Goal: Task Accomplishment & Management: Manage account settings

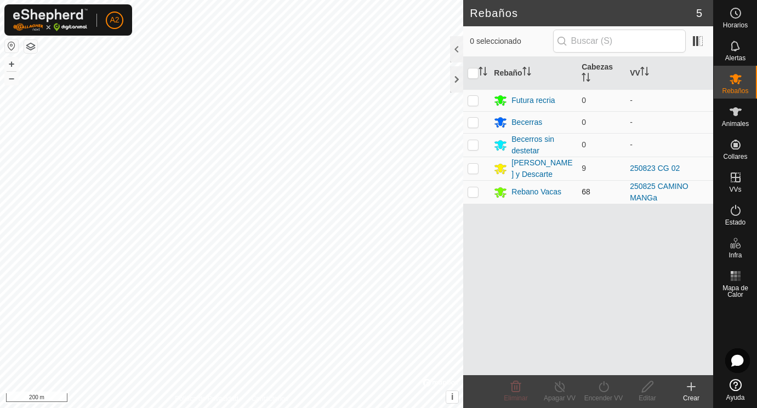
click at [473, 191] on p-checkbox at bounding box center [472, 191] width 11 height 9
checkbox input "true"
click at [645, 382] on icon at bounding box center [647, 386] width 14 height 13
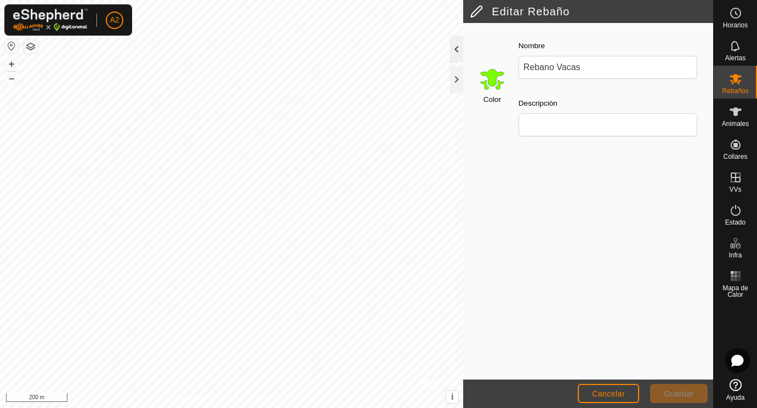
click at [456, 51] on div at bounding box center [456, 49] width 13 height 26
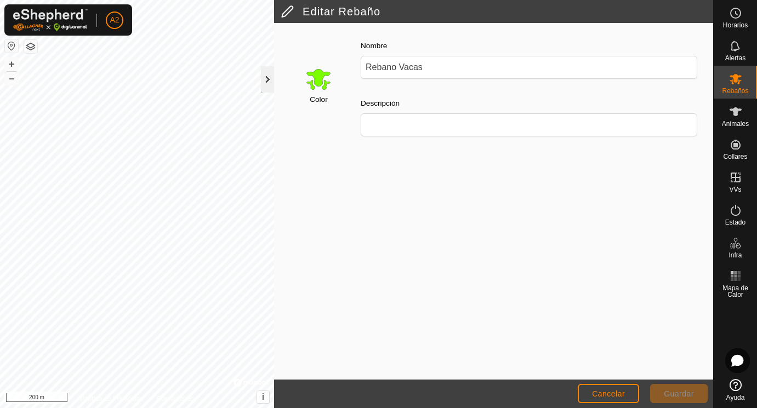
click at [265, 78] on div at bounding box center [267, 79] width 13 height 26
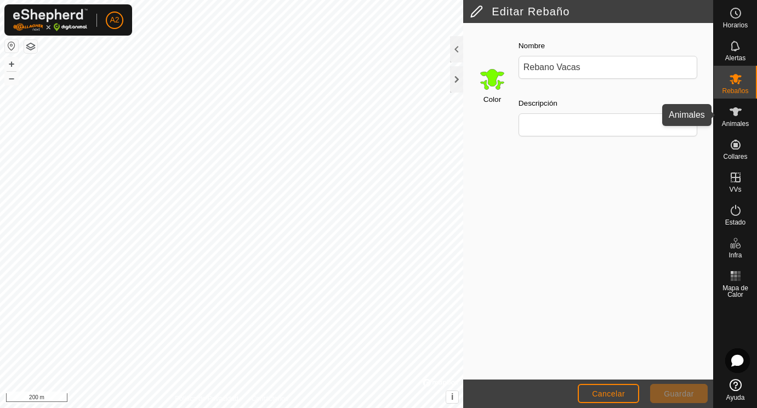
click at [733, 110] on icon at bounding box center [735, 111] width 12 height 9
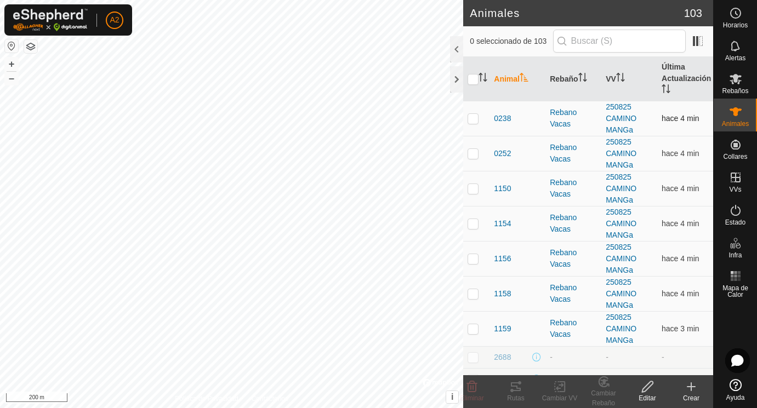
click at [476, 119] on p-checkbox at bounding box center [472, 118] width 11 height 9
checkbox input "true"
click at [502, 117] on span "0238" at bounding box center [502, 119] width 17 height 12
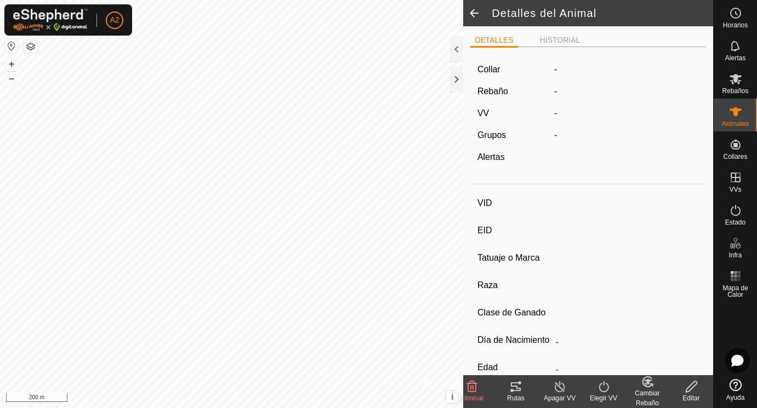
type input "0238"
type input "-"
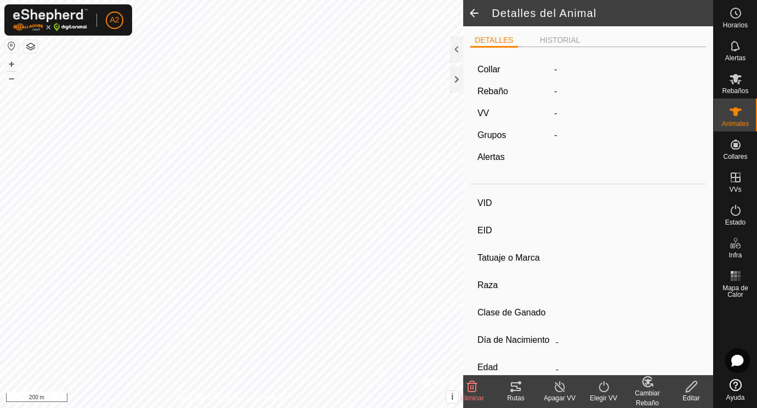
type input "05/2018"
type input "7 years 5 months"
type input "0 kg"
type input "-"
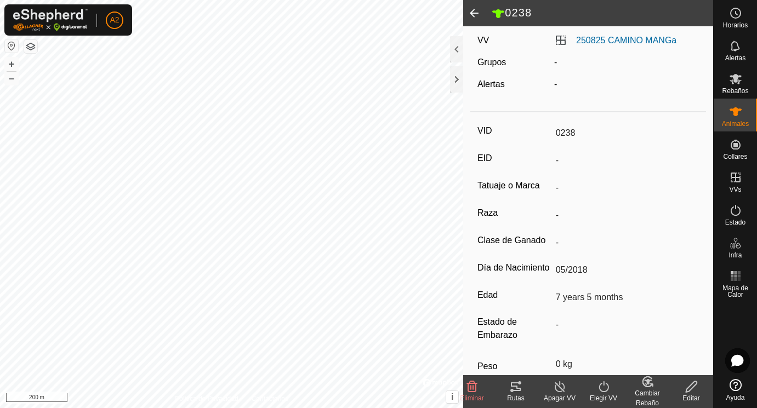
scroll to position [81, 0]
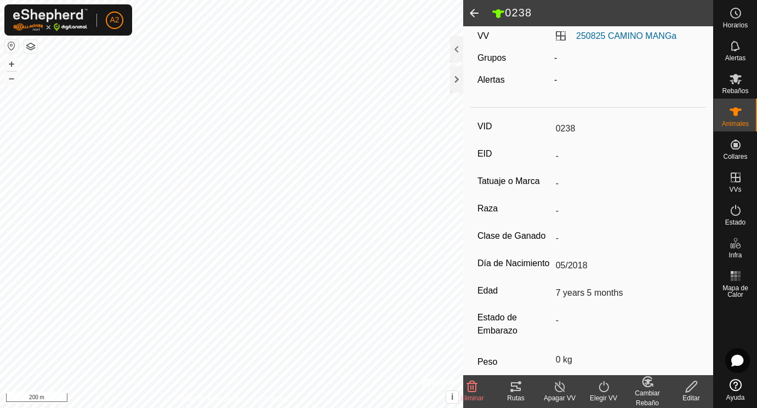
click at [533, 211] on label "Raza" at bounding box center [514, 209] width 74 height 14
click at [551, 211] on input "-" at bounding box center [625, 211] width 148 height 19
click at [691, 387] on icon at bounding box center [691, 386] width 14 height 13
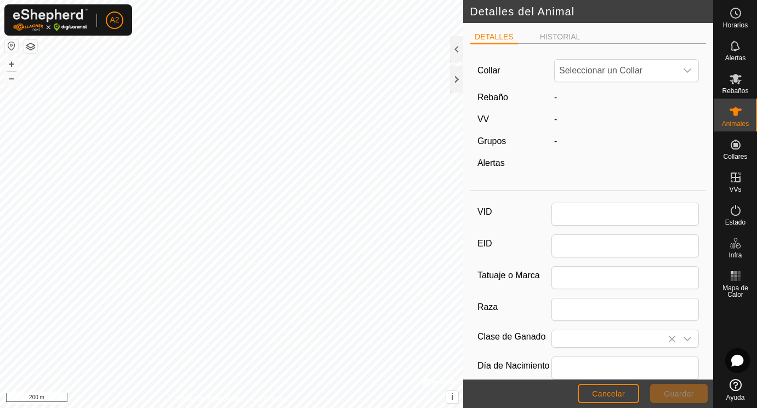
scroll to position [81, 0]
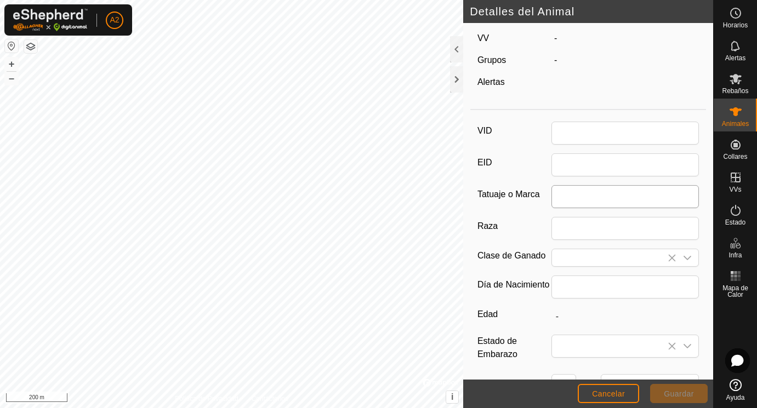
type input "0238"
type input "05/2018"
type input "7 years 5 months"
type input "0"
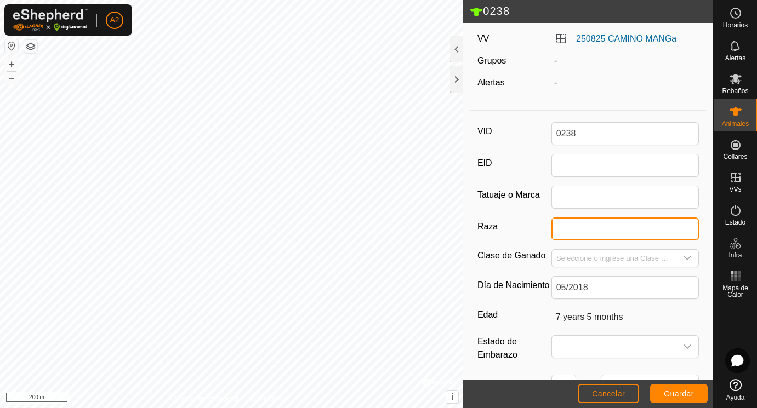
click at [568, 231] on input "Raza" at bounding box center [625, 229] width 148 height 23
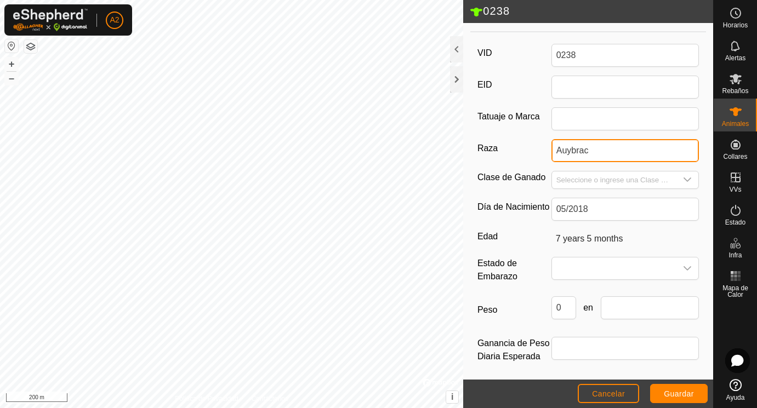
scroll to position [163, 0]
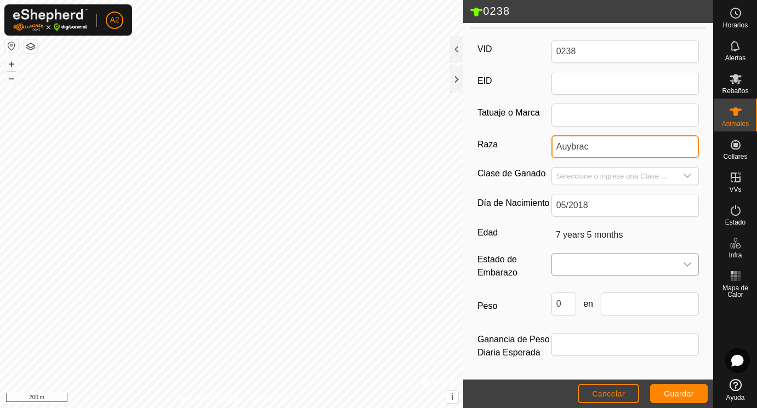
type input "Auybrac"
click at [582, 266] on span at bounding box center [614, 265] width 125 height 22
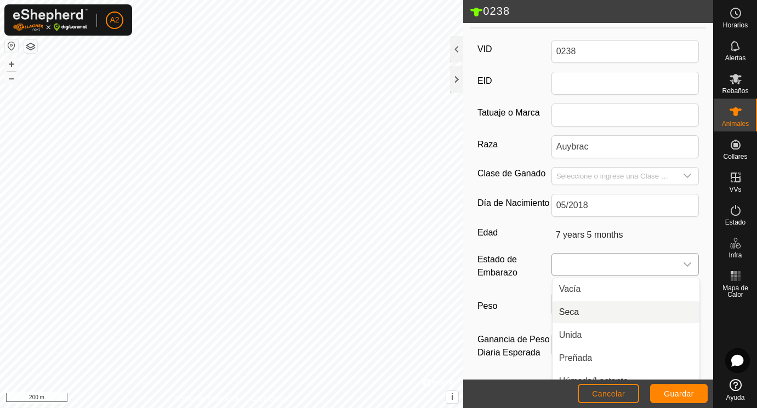
click at [592, 307] on li "Seca" at bounding box center [625, 312] width 147 height 22
click at [568, 307] on input "0" at bounding box center [563, 304] width 25 height 23
type input "0431"
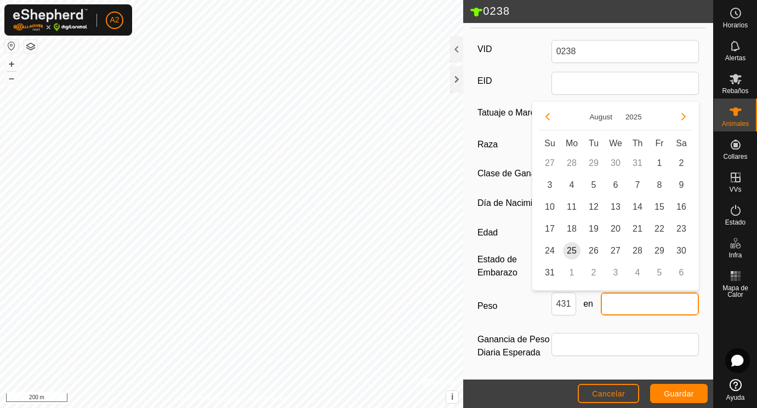
click at [616, 300] on input "text" at bounding box center [649, 304] width 99 height 23
click at [573, 250] on span "25" at bounding box center [572, 251] width 18 height 18
type input "[DATE]"
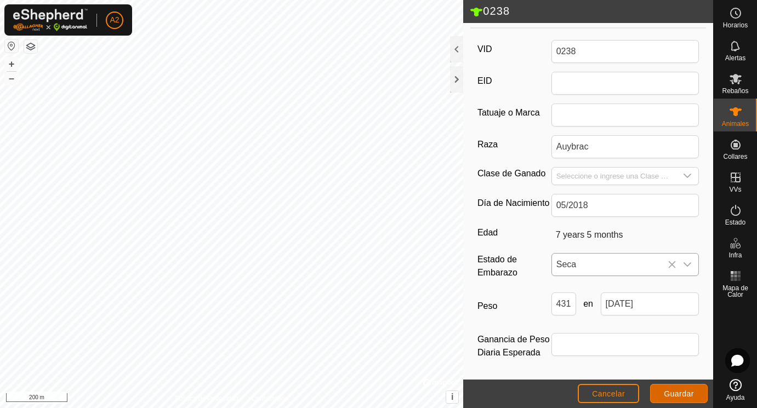
click at [685, 394] on span "Guardar" at bounding box center [679, 394] width 30 height 9
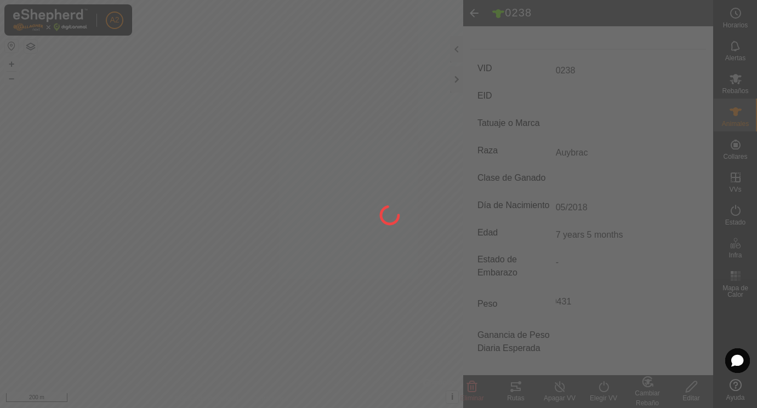
scroll to position [144, 0]
type input "-"
type input "0 kg"
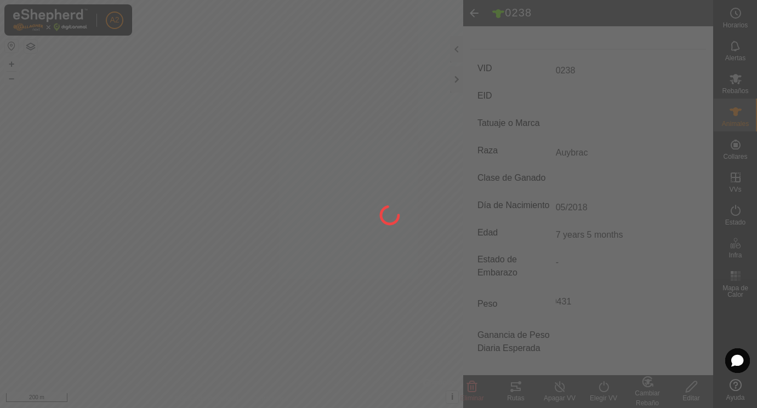
type input "-"
type input "Auybrac"
type input "431 kg"
type input "Seca"
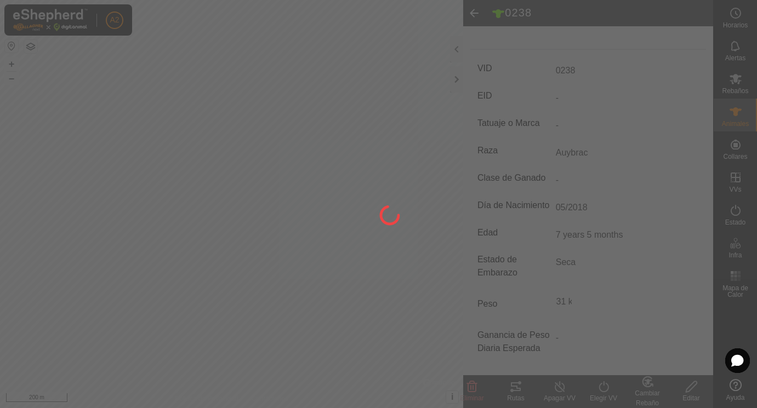
scroll to position [0, 2]
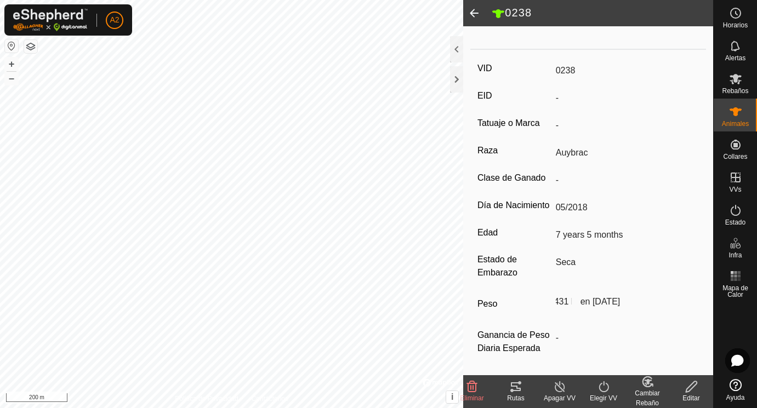
click at [579, 153] on input "Auybrac" at bounding box center [625, 153] width 148 height 19
click at [570, 151] on input "Auybrac" at bounding box center [625, 153] width 148 height 19
click at [691, 385] on icon at bounding box center [691, 386] width 14 height 13
type input "431"
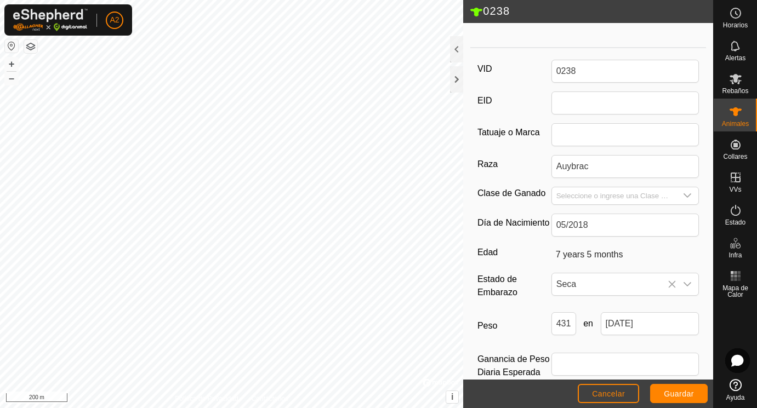
scroll to position [0, 0]
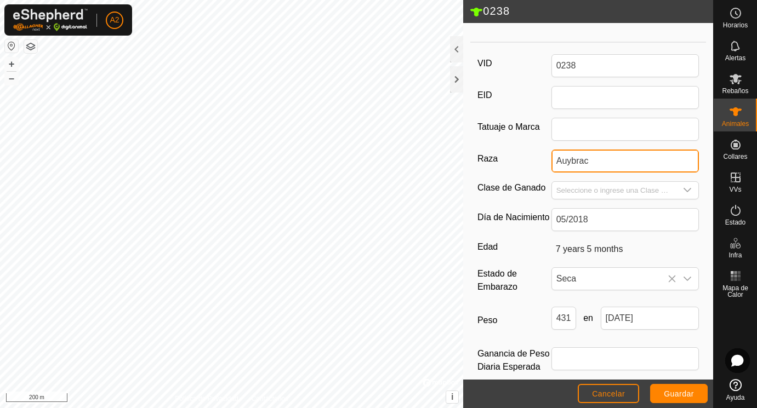
click at [572, 159] on input "Auybrac" at bounding box center [625, 161] width 148 height 23
type input "Aubrac"
click at [679, 394] on span "Guardar" at bounding box center [679, 394] width 30 height 9
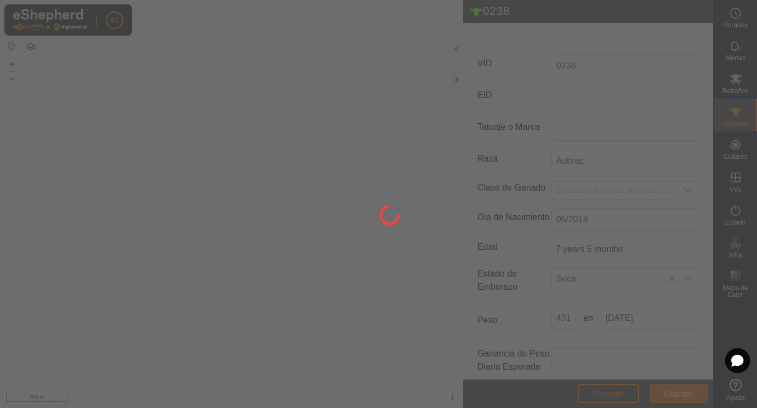
scroll to position [144, 0]
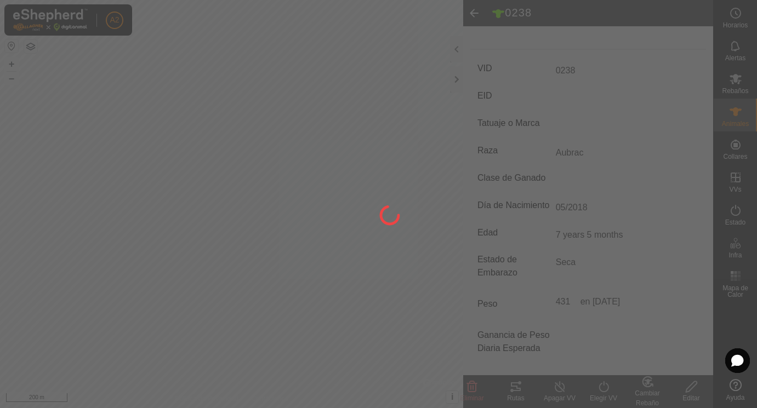
type input "-"
type input "0 kg"
type input "-"
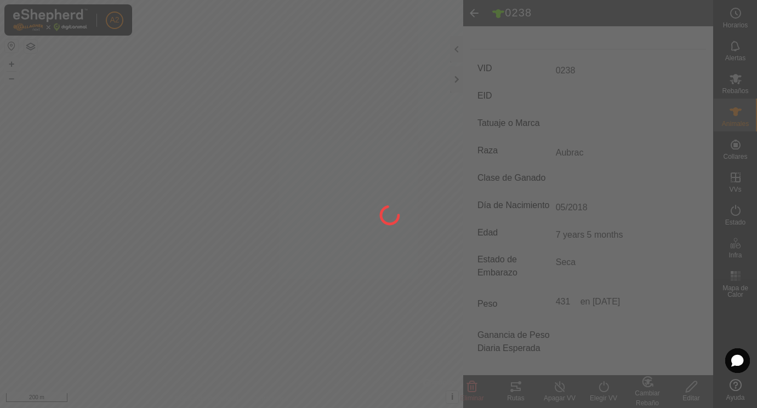
type input "-"
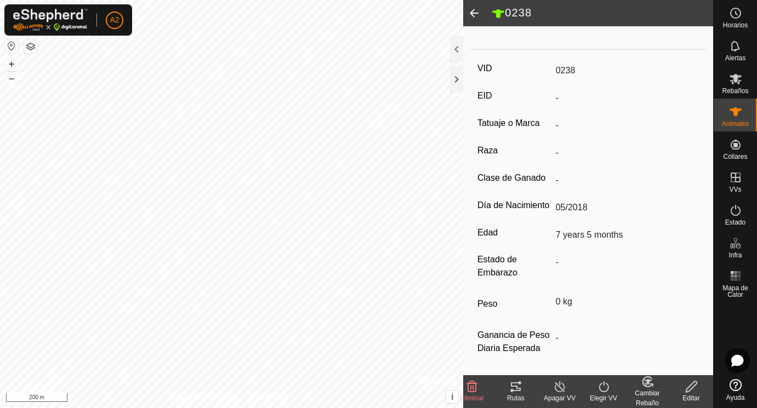
type input "Aubrac"
type input "431 kg"
type input "Seca"
click at [474, 10] on span at bounding box center [474, 13] width 22 height 26
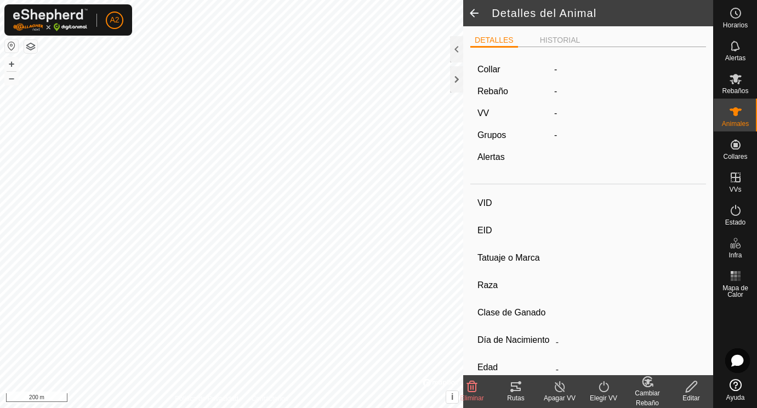
scroll to position [139, 0]
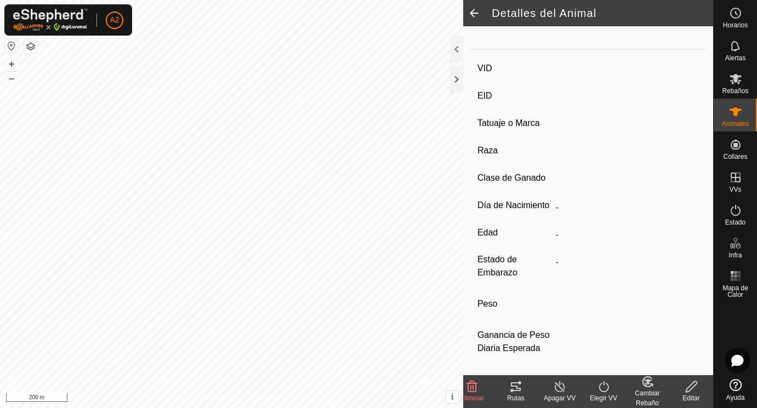
type input "0238"
type input "-"
type input "Aubrac"
type input "-"
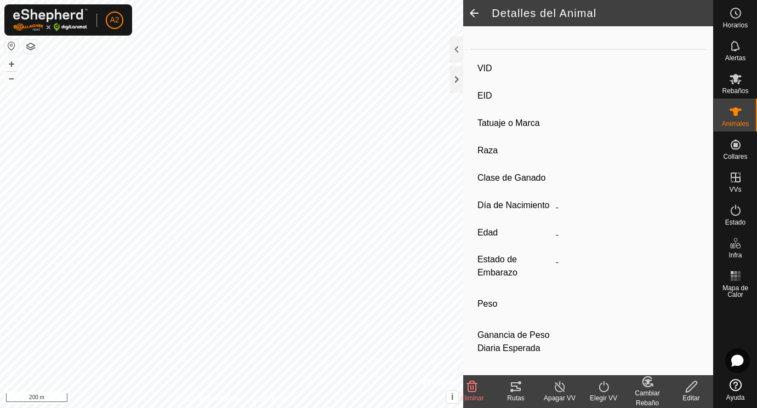
type input "05/2018"
type input "7 years 5 months"
type input "Seca"
type input "431 kg"
type input "-"
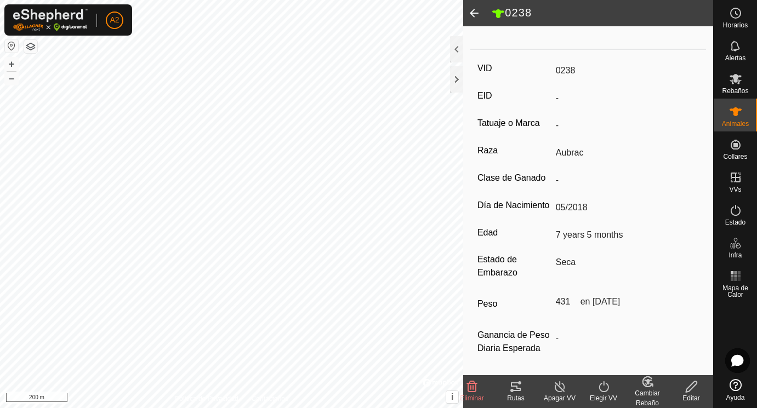
click at [474, 11] on span at bounding box center [474, 13] width 22 height 26
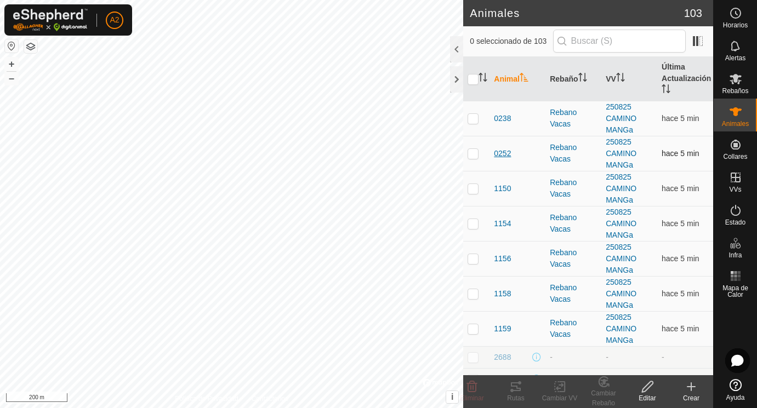
click at [504, 153] on span "0252" at bounding box center [502, 154] width 17 height 12
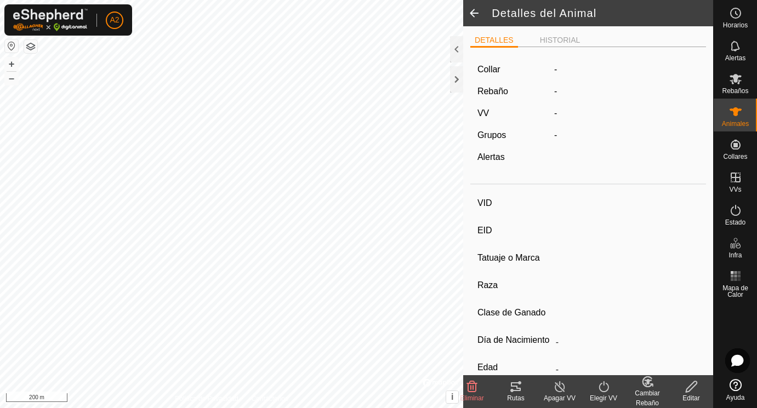
type input "0252"
type input "-"
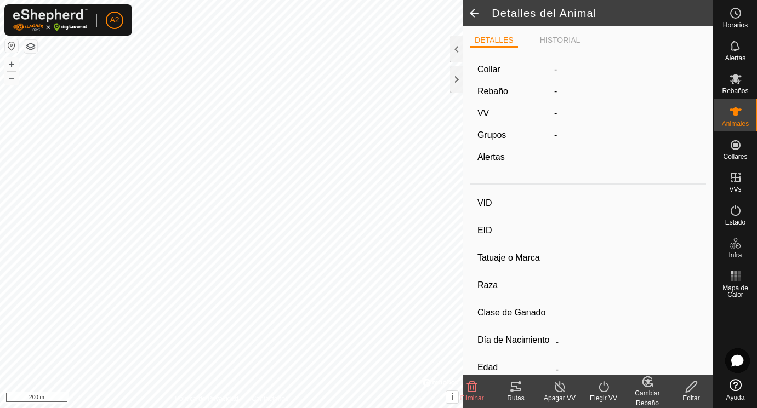
type input "07/2018"
type input "7 years 3 months"
type input "0 kg"
type input "-"
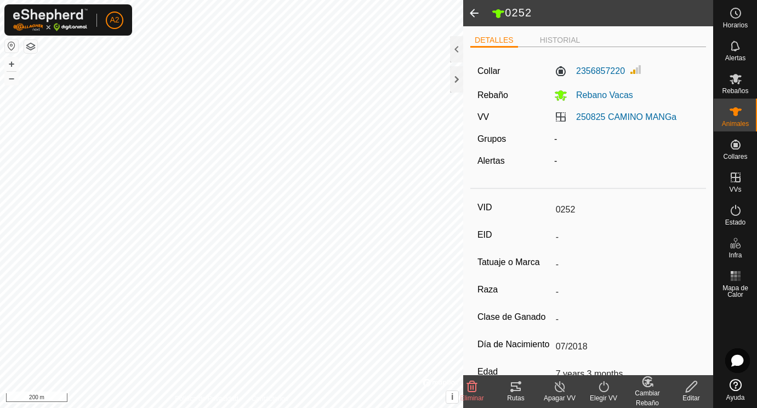
click at [693, 387] on icon at bounding box center [690, 386] width 11 height 11
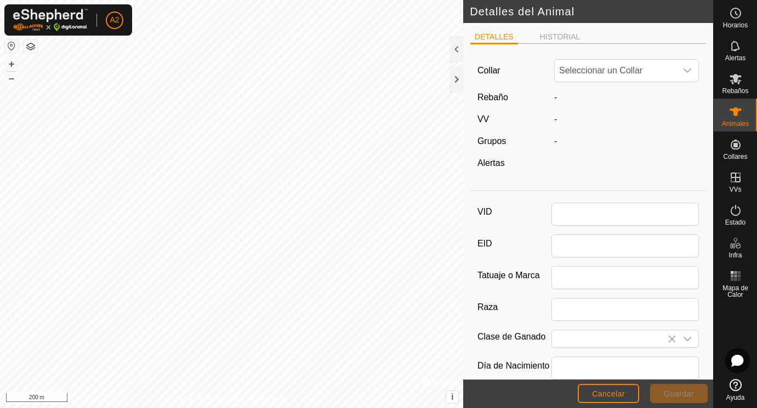
type input "0252"
type input "07/2018"
type input "7 years 3 months"
type input "0"
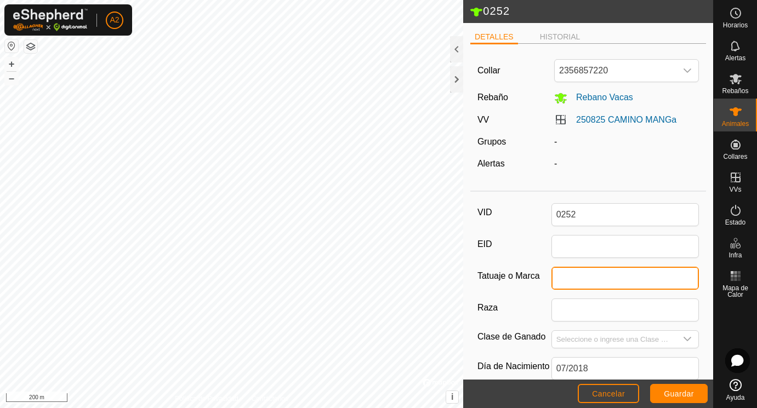
click at [567, 279] on input "Tatuaje o Marca" at bounding box center [625, 278] width 148 height 23
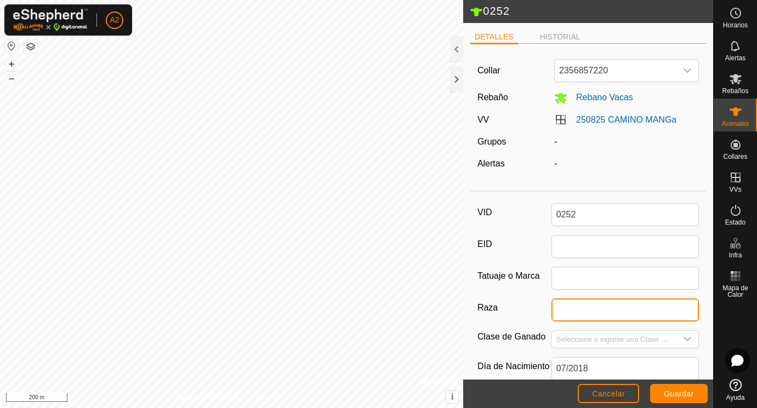
click at [579, 312] on input "Raza" at bounding box center [625, 310] width 148 height 23
type input "Aubrac"
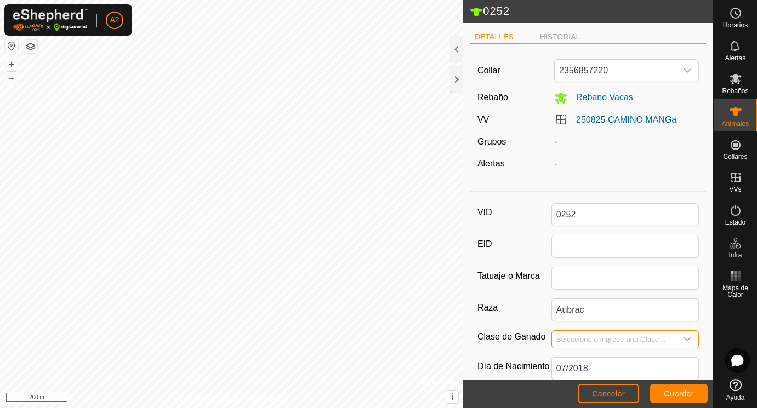
click at [579, 344] on input "Seleccione o ingrese una Clase de Ganado" at bounding box center [614, 339] width 125 height 17
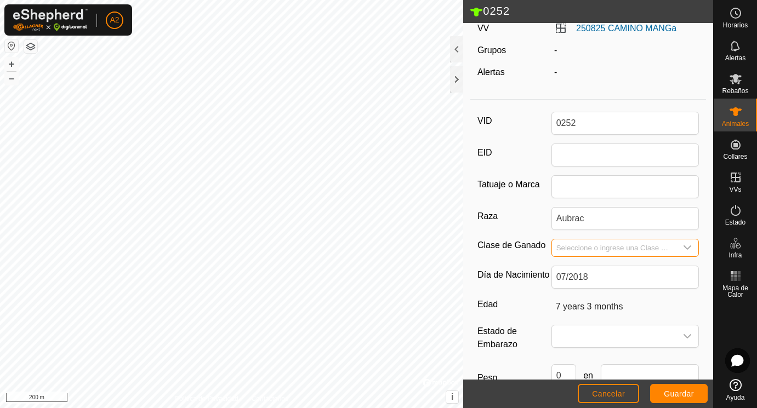
scroll to position [163, 0]
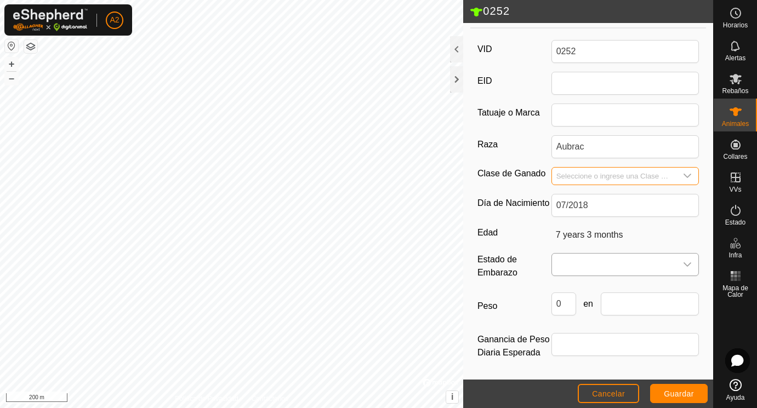
click at [579, 270] on span at bounding box center [614, 265] width 125 height 22
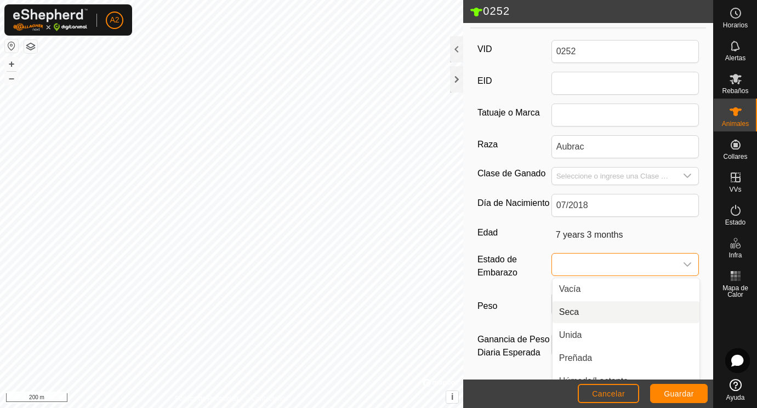
click at [573, 313] on li "Seca" at bounding box center [625, 312] width 147 height 22
click at [568, 306] on input "0" at bounding box center [563, 304] width 25 height 23
type input "480"
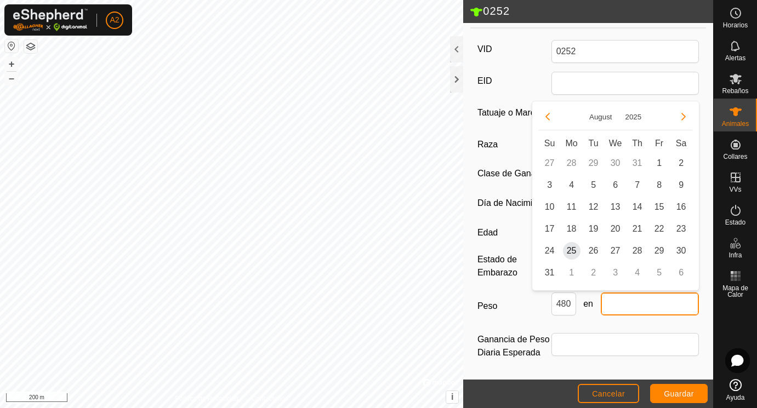
click at [649, 307] on input "text" at bounding box center [649, 304] width 99 height 23
click at [573, 250] on span "25" at bounding box center [572, 251] width 18 height 18
type input "[DATE]"
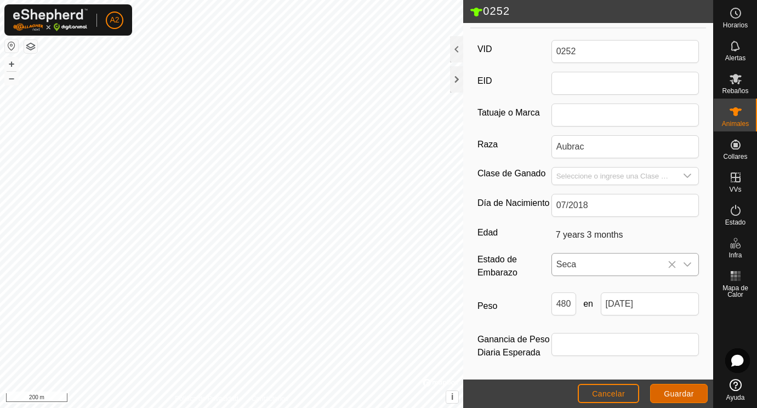
click at [682, 387] on button "Guardar" at bounding box center [679, 393] width 58 height 19
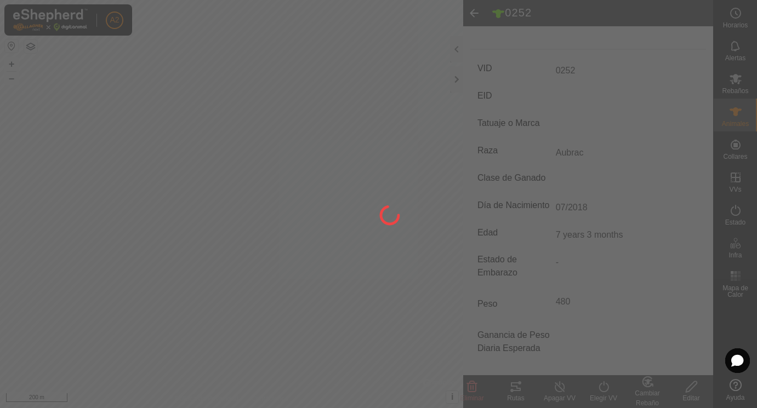
scroll to position [144, 0]
type input "-"
type input "0 kg"
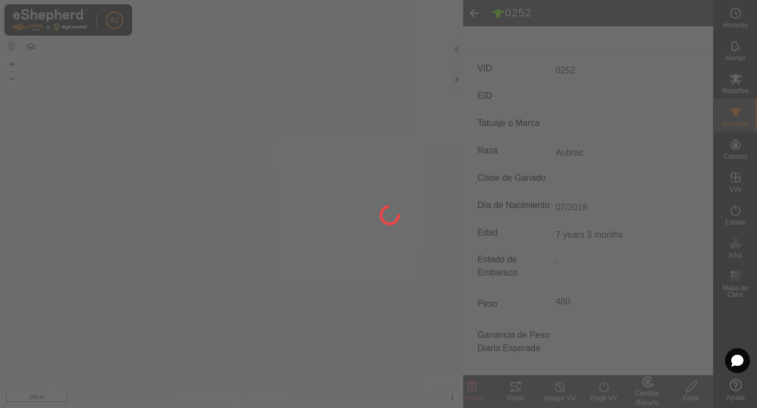
type input "-"
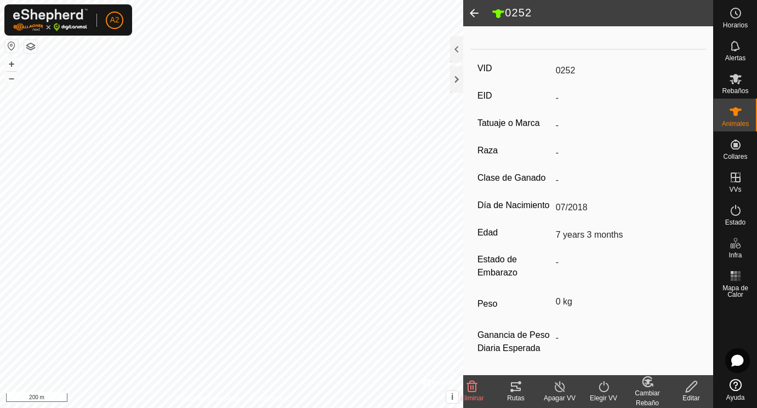
type input "Aubrac"
type input "480 kg"
type input "Seca"
click at [476, 11] on span at bounding box center [474, 13] width 22 height 26
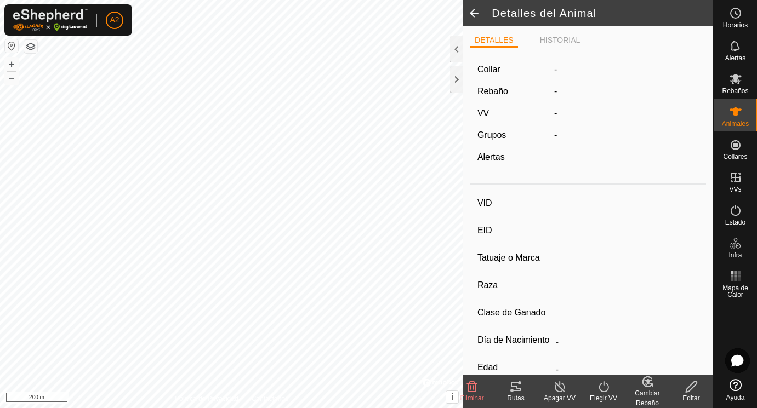
scroll to position [139, 0]
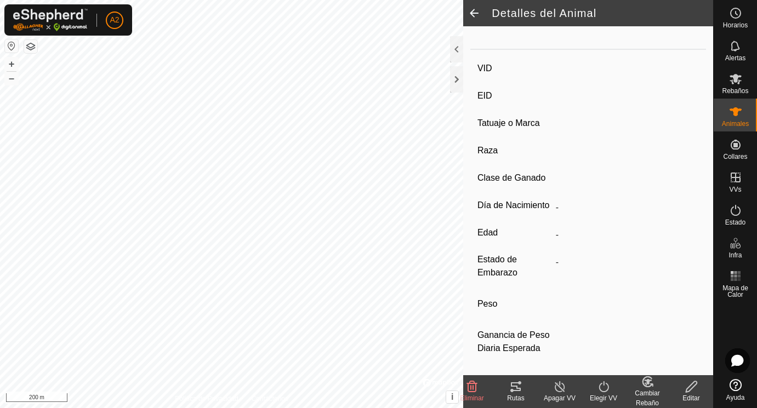
type input "0252"
type input "-"
type input "Aubrac"
type input "-"
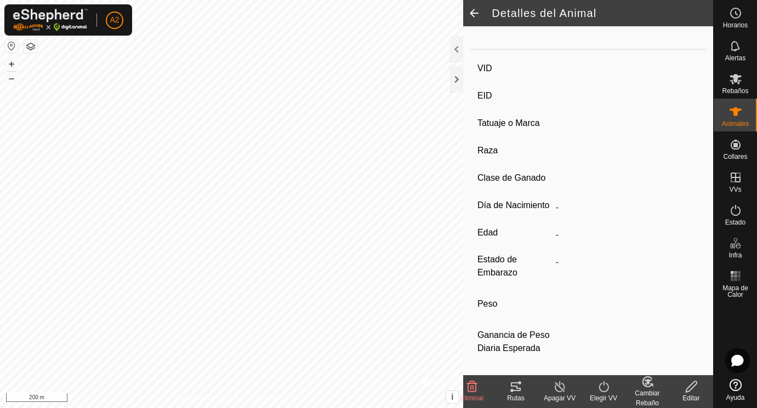
type input "07/2018"
type input "7 years 3 months"
type input "Seca"
type input "480 kg"
type input "-"
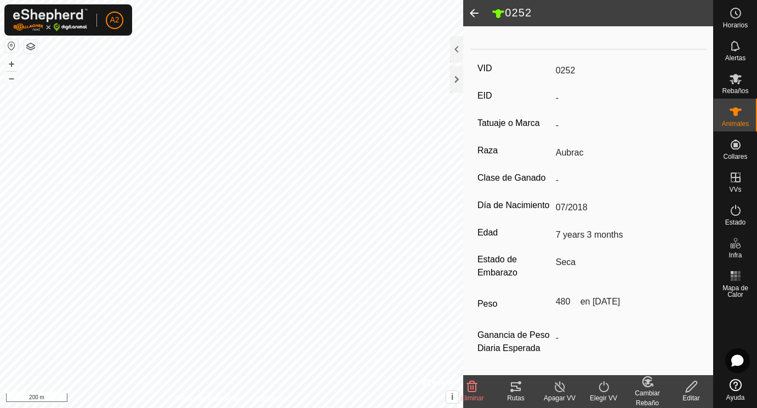
click at [476, 11] on span at bounding box center [474, 13] width 22 height 26
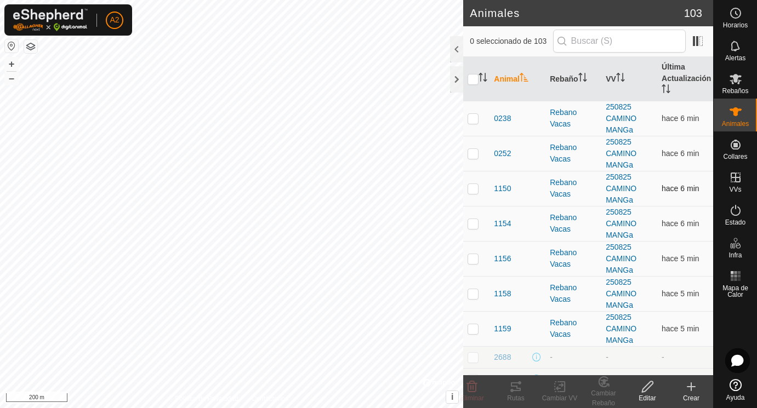
click at [475, 187] on p-checkbox at bounding box center [472, 188] width 11 height 9
checkbox input "true"
click at [501, 188] on span "1150" at bounding box center [502, 189] width 17 height 12
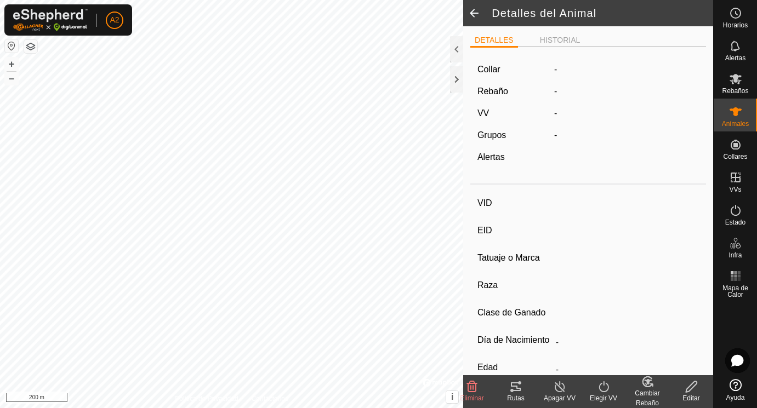
type input "1150"
type input "-"
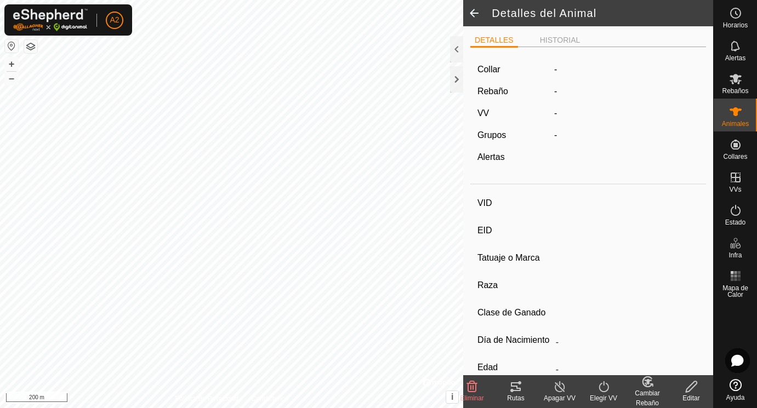
type input "02/2016"
type input "9 years 8 months"
type input "0 kg"
type input "-"
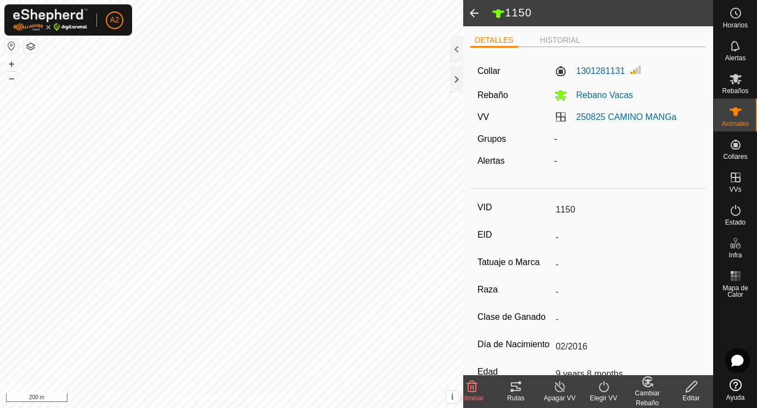
click at [690, 387] on icon at bounding box center [691, 386] width 14 height 13
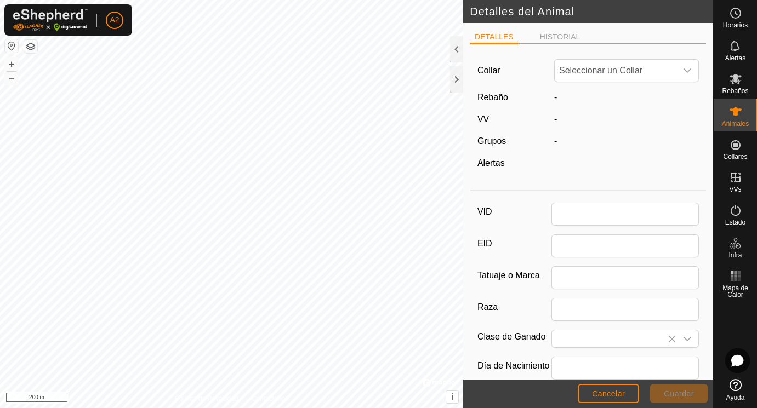
type input "1150"
type input "02/2016"
type input "9 years 8 months"
type input "0"
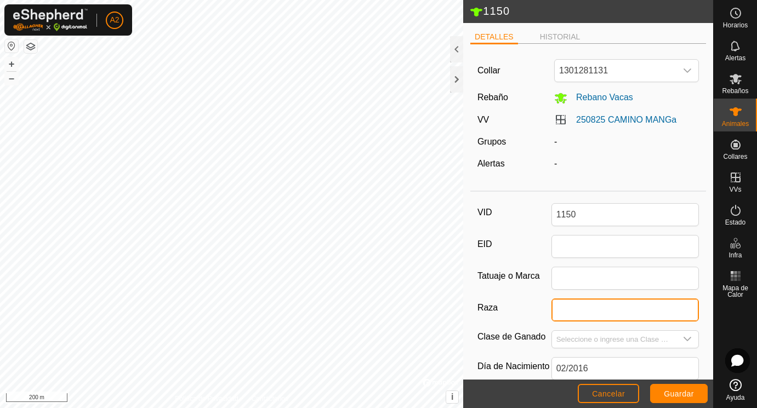
click at [561, 314] on input "Raza" at bounding box center [625, 310] width 148 height 23
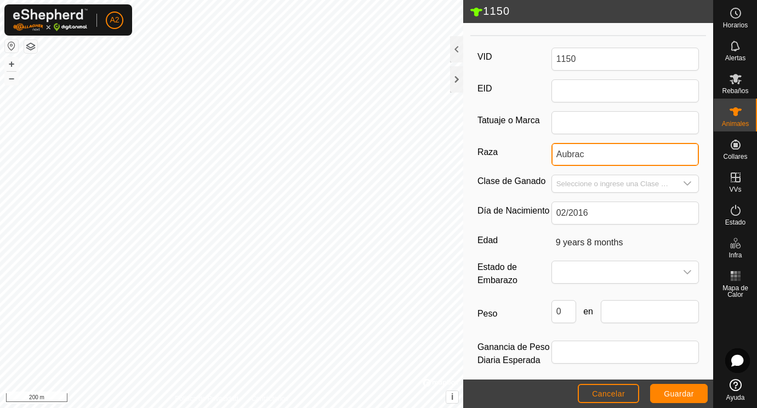
scroll to position [160, 0]
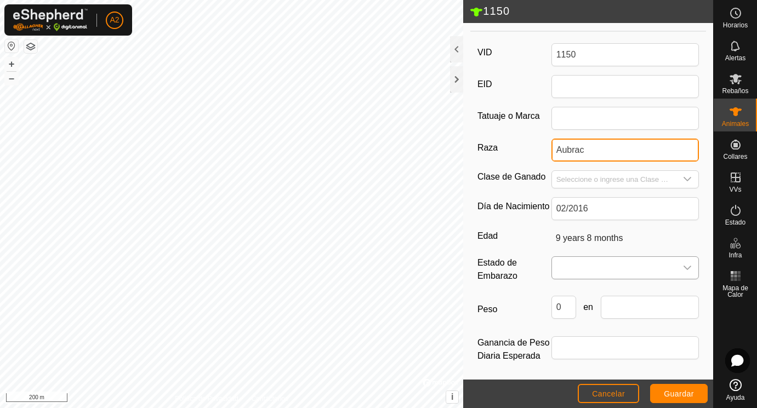
type input "Aubrac"
click at [568, 262] on span at bounding box center [614, 268] width 125 height 22
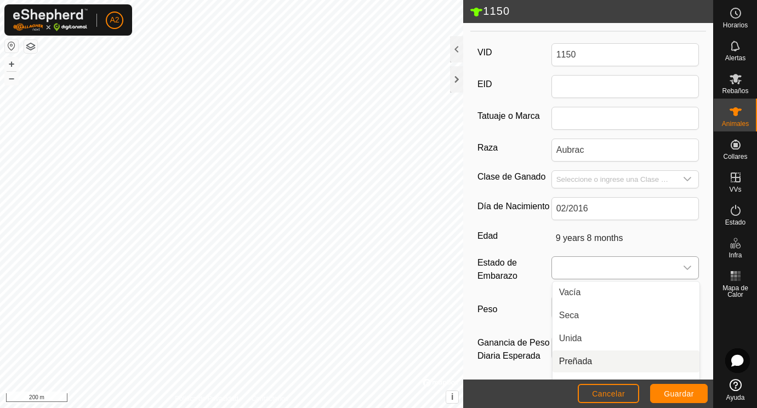
click at [578, 359] on li "Preñada" at bounding box center [625, 362] width 147 height 22
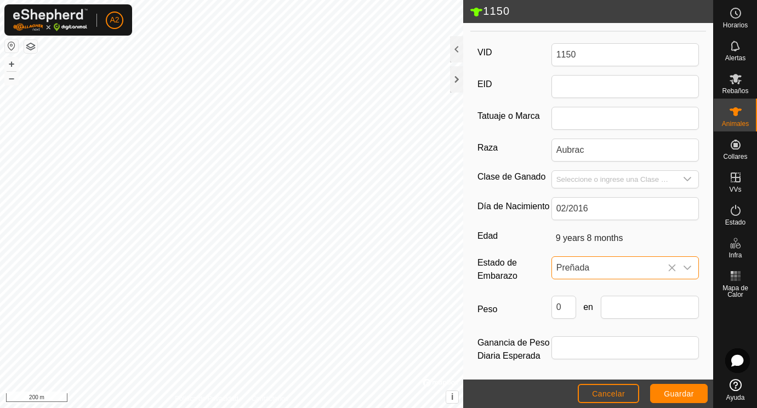
click at [603, 267] on span "Preñada" at bounding box center [614, 268] width 125 height 22
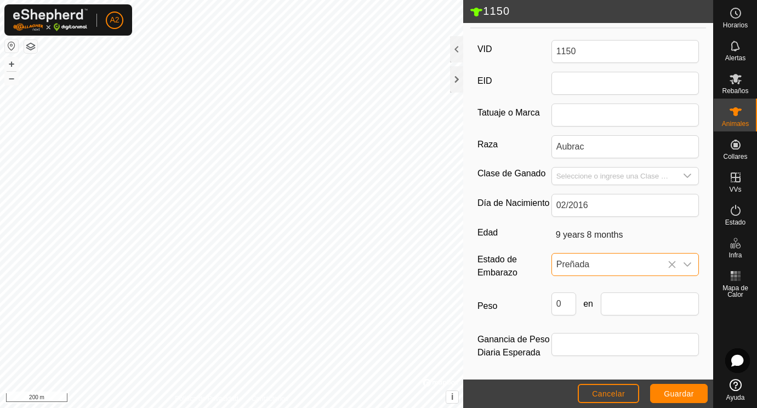
scroll to position [163, 0]
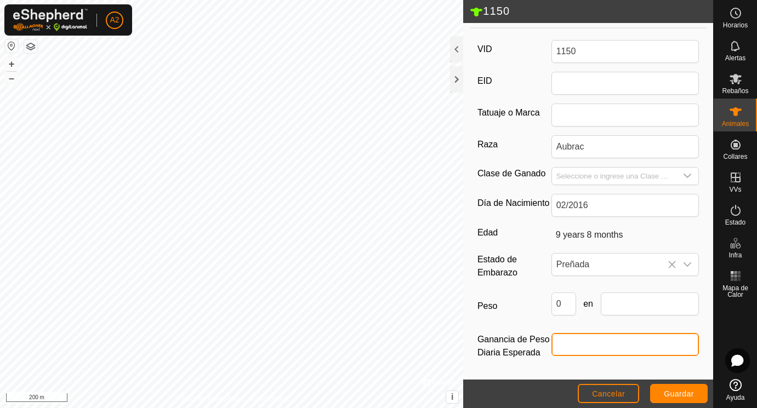
click at [567, 345] on input "Ganancia de Peso Diaria Esperada" at bounding box center [625, 344] width 148 height 23
click at [686, 264] on icon "dropdown trigger" at bounding box center [688, 264] width 8 height 4
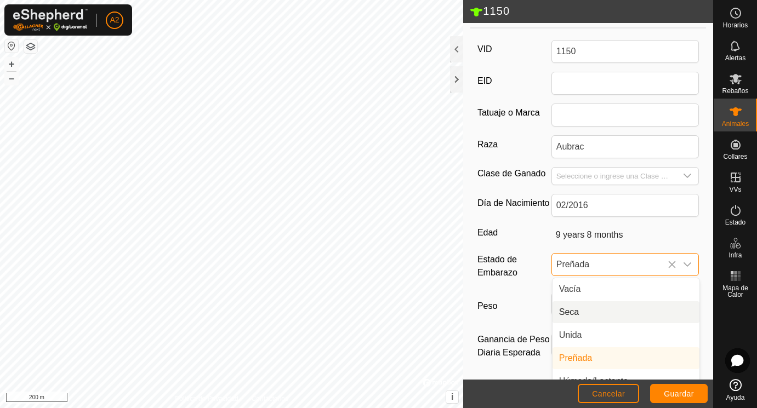
scroll to position [27, 0]
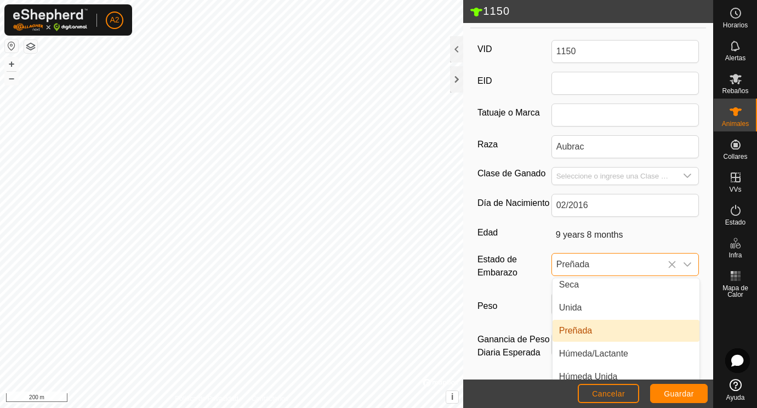
click at [580, 331] on li "Preñada" at bounding box center [625, 331] width 147 height 22
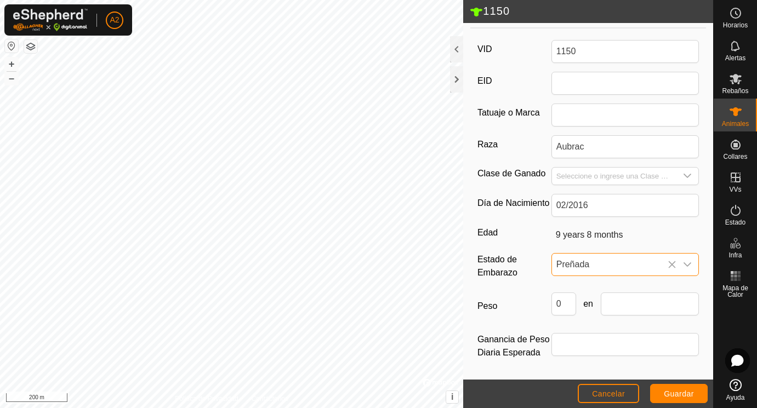
click at [597, 264] on span "Preñada" at bounding box center [614, 265] width 125 height 22
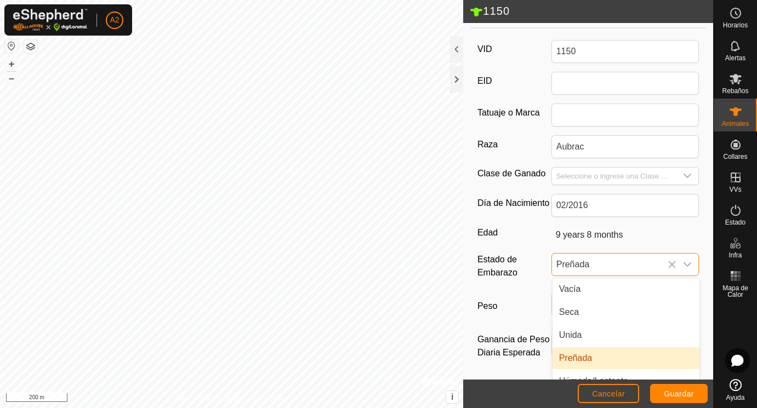
click at [597, 264] on span "Preñada" at bounding box center [614, 265] width 125 height 22
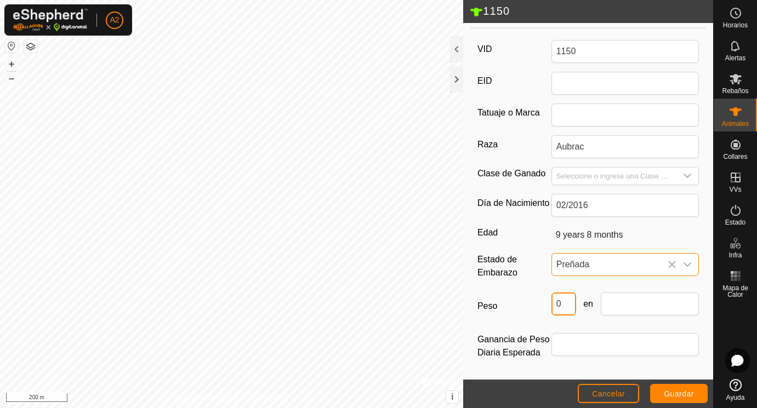
click at [563, 306] on input "0" at bounding box center [563, 304] width 25 height 23
type input "524"
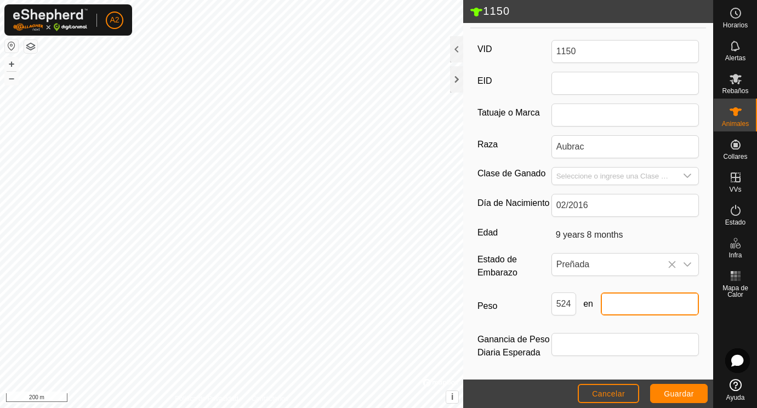
click at [651, 304] on input "text" at bounding box center [649, 304] width 99 height 23
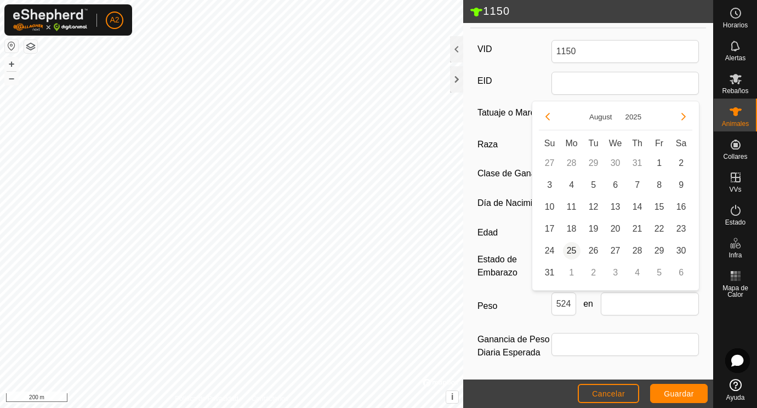
click at [571, 249] on span "25" at bounding box center [572, 251] width 18 height 18
type input "[DATE]"
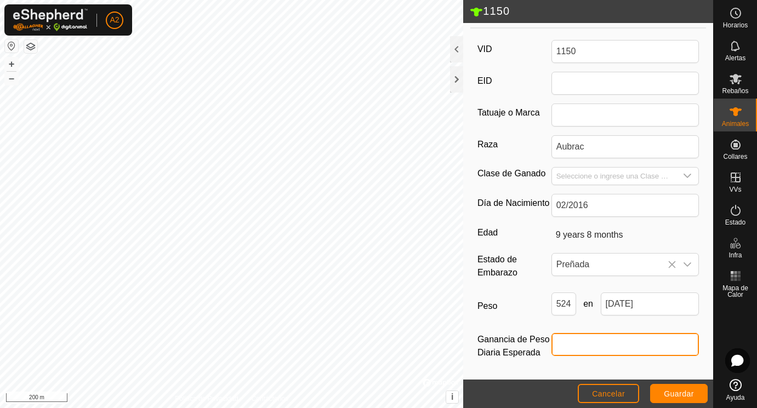
click at [568, 344] on input "Ganancia de Peso Diaria Esperada" at bounding box center [625, 344] width 148 height 23
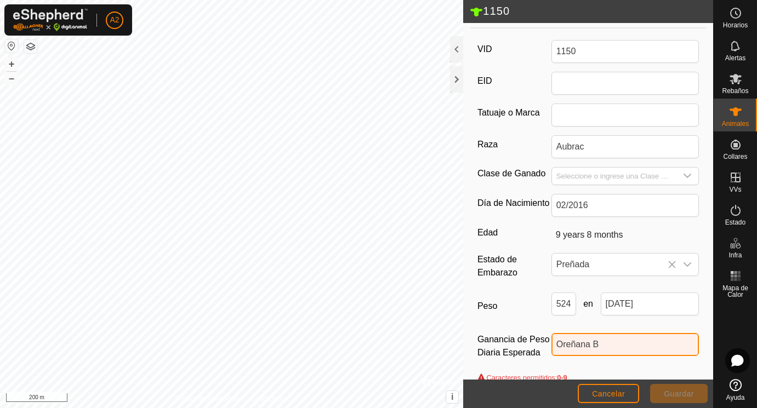
click at [564, 344] on input "Oreñana B" at bounding box center [625, 344] width 148 height 23
type input "Preñana B"
drag, startPoint x: 607, startPoint y: 347, endPoint x: 539, endPoint y: 335, distance: 69.0
click at [551, 335] on input "Preñana B" at bounding box center [625, 344] width 148 height 23
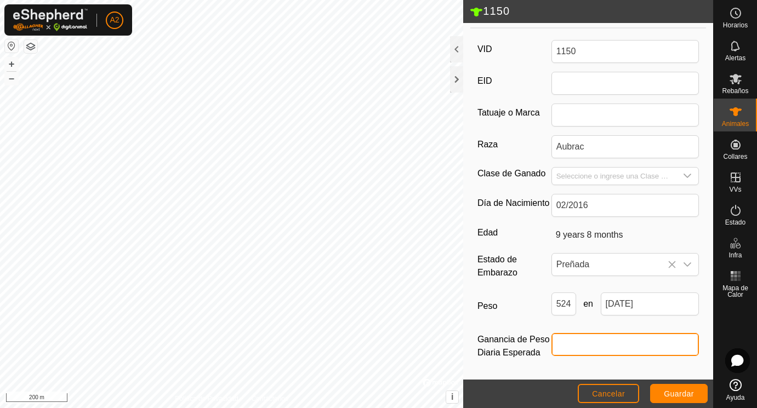
type input "B"
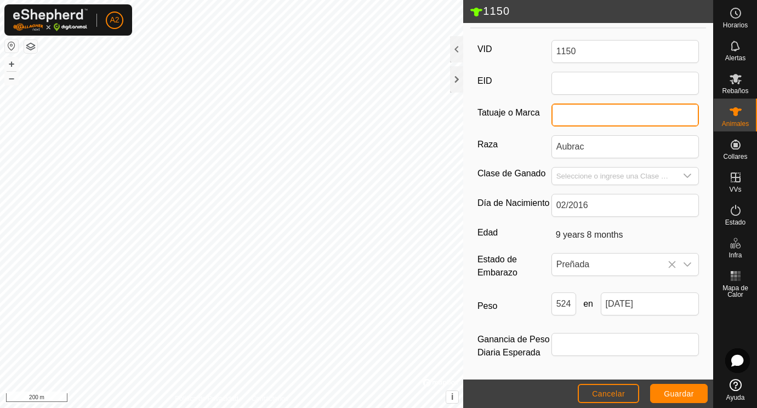
click at [569, 113] on input "Tatuaje o Marca" at bounding box center [625, 115] width 148 height 23
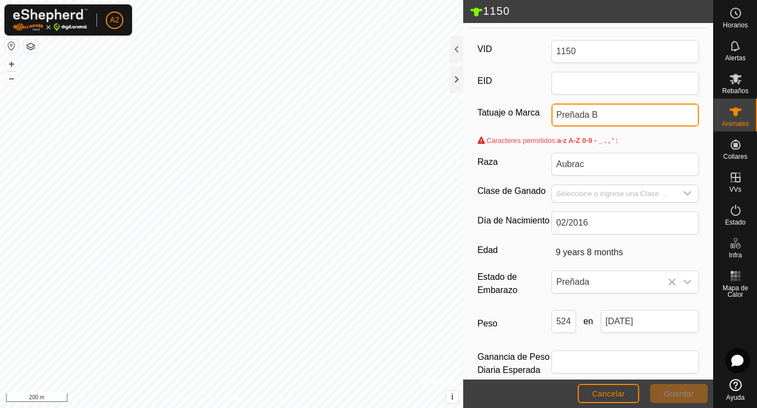
click at [576, 114] on input "Preñada B" at bounding box center [625, 115] width 148 height 23
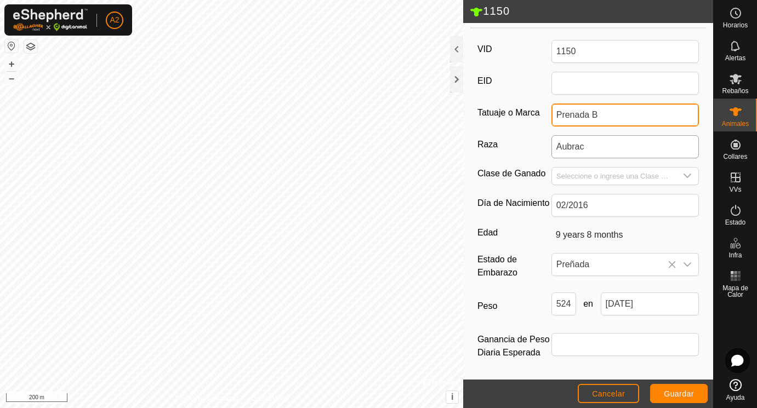
type input "Prenada B"
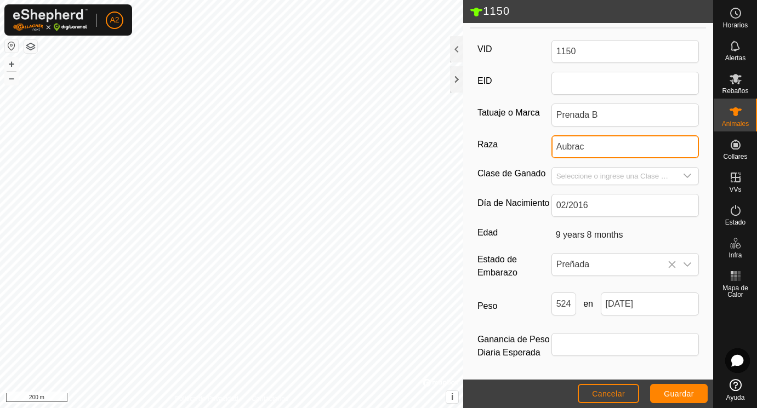
click at [641, 137] on input "Aubrac" at bounding box center [625, 146] width 148 height 23
click at [681, 392] on span "Guardar" at bounding box center [679, 394] width 30 height 9
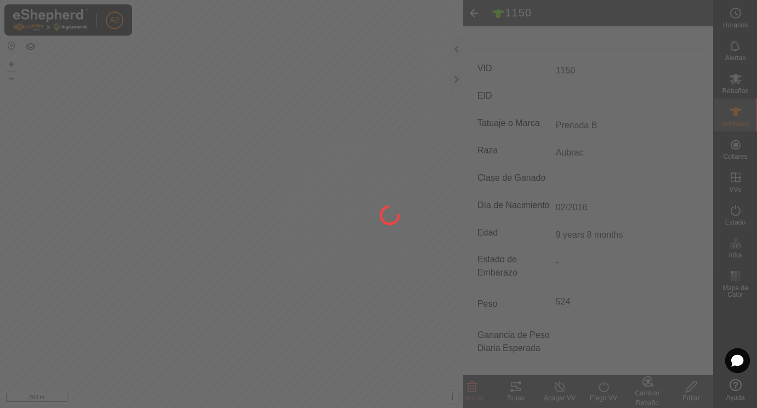
scroll to position [144, 0]
type input "-"
type input "0 kg"
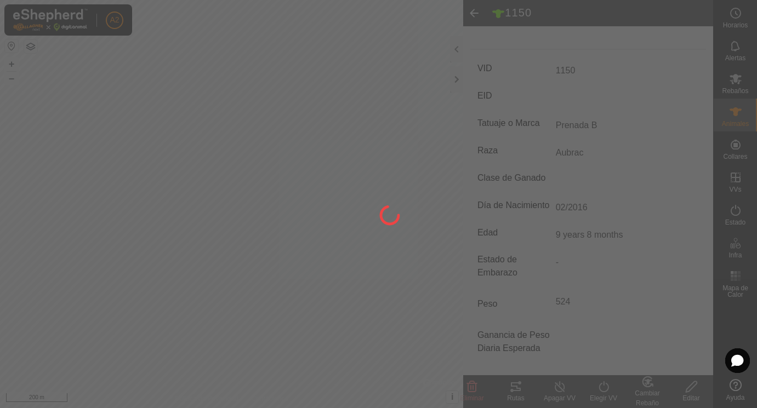
type input "-"
type input "Prenada B"
type input "Aubrac"
type input "524 kg"
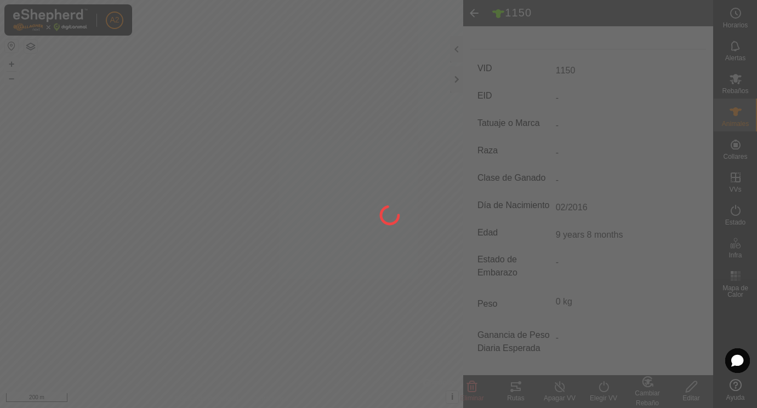
type input "Preñada"
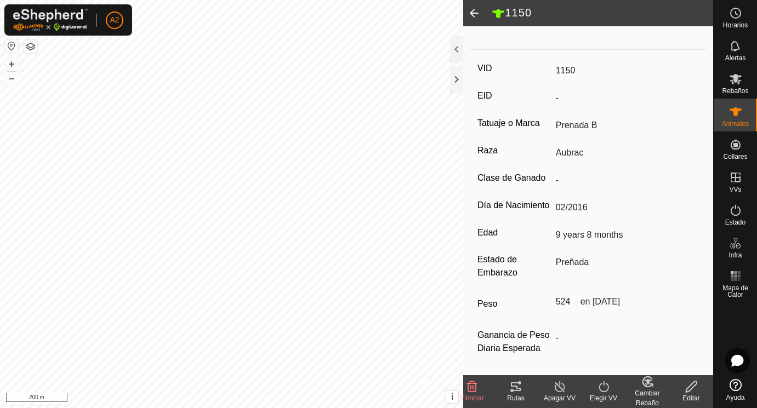
click at [476, 14] on span at bounding box center [474, 13] width 22 height 26
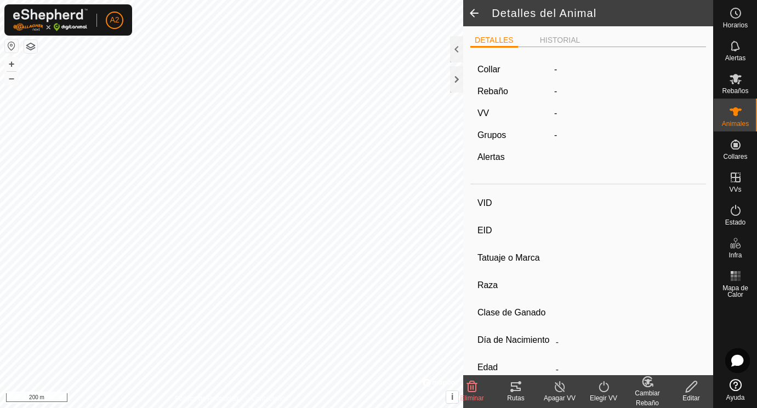
scroll to position [139, 0]
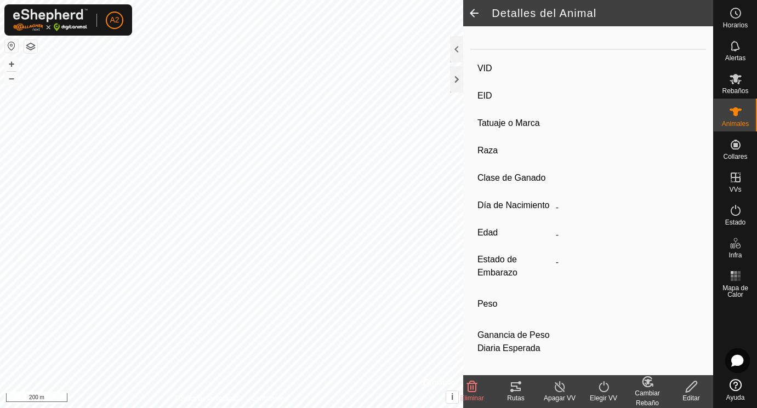
type input "1150"
type input "-"
type input "Prenada B"
type input "Aubrac"
type input "-"
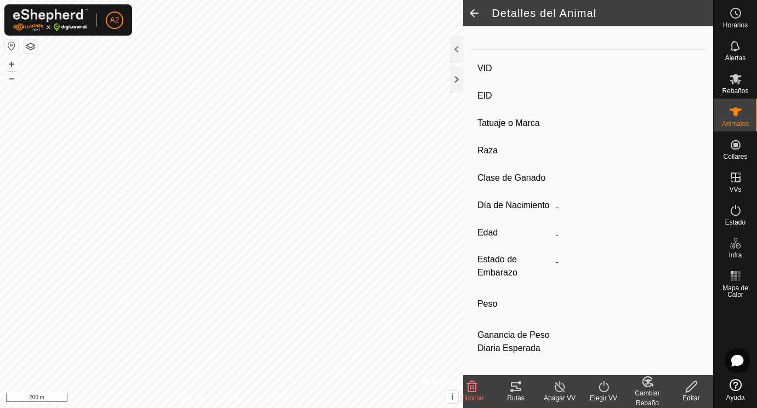
type input "02/2016"
type input "9 years 8 months"
type input "Preñada"
type input "524 kg"
type input "-"
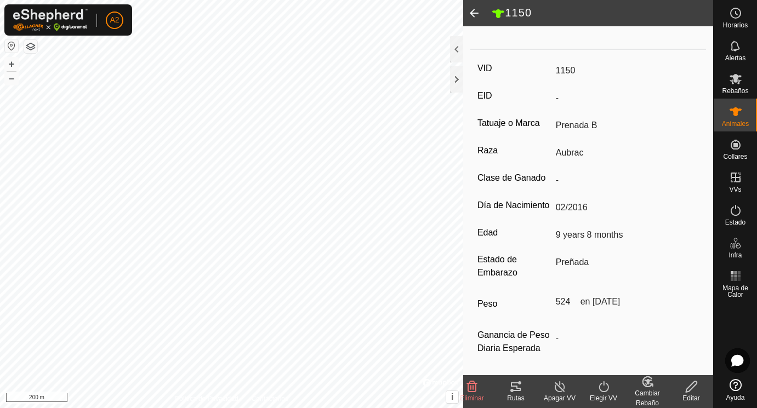
click at [476, 14] on span at bounding box center [474, 13] width 22 height 26
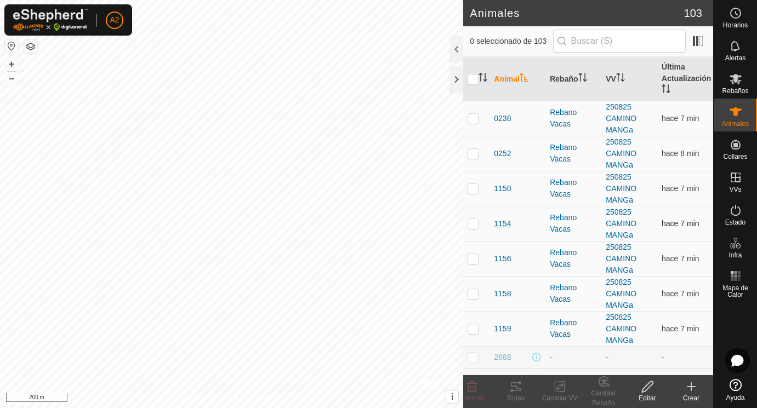
click at [503, 225] on span "1154" at bounding box center [502, 224] width 17 height 12
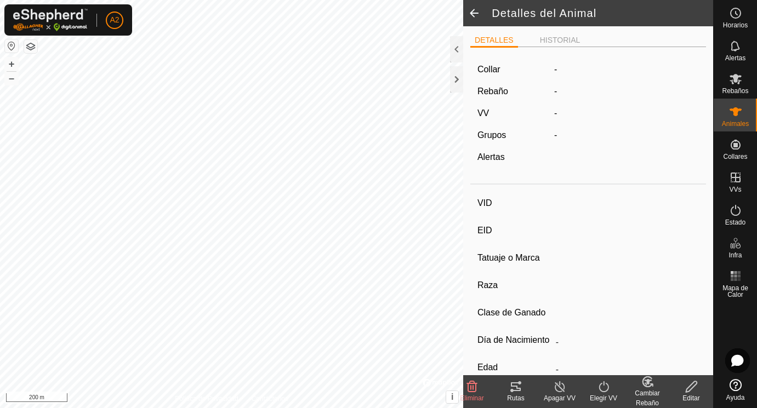
type input "1154"
type input "-"
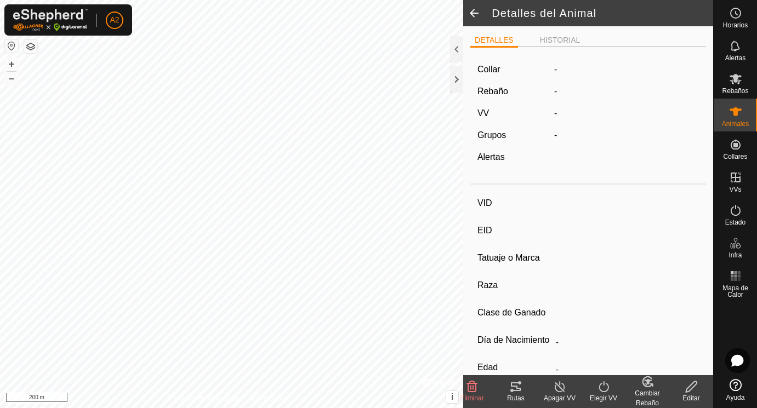
type input "01/2017"
type input "8 years 9 months"
type input "0 kg"
type input "-"
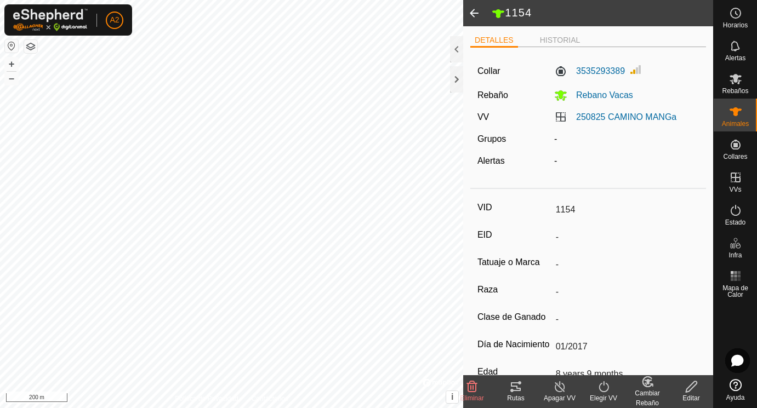
click at [690, 385] on icon at bounding box center [690, 386] width 11 height 11
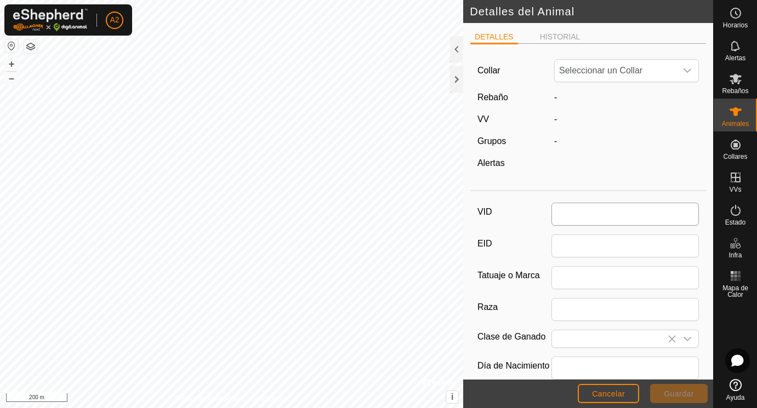
type input "1154"
type input "01/2017"
type input "8 years 9 months"
type input "0"
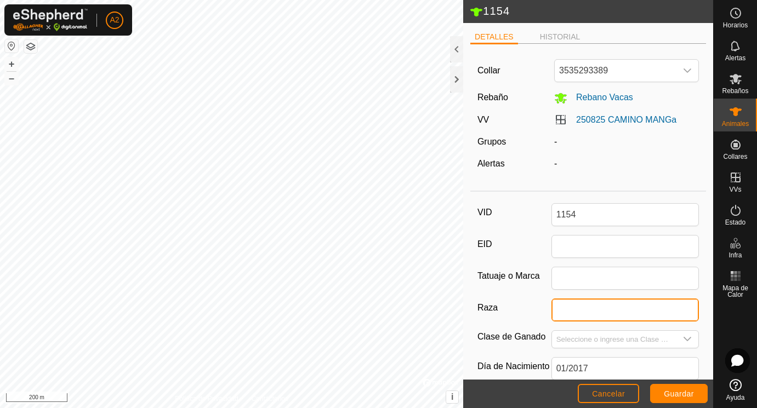
click at [569, 308] on input "Raza" at bounding box center [625, 310] width 148 height 23
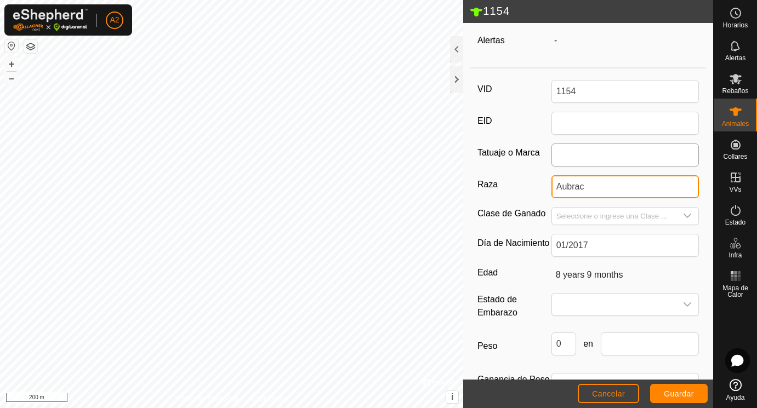
scroll to position [136, 0]
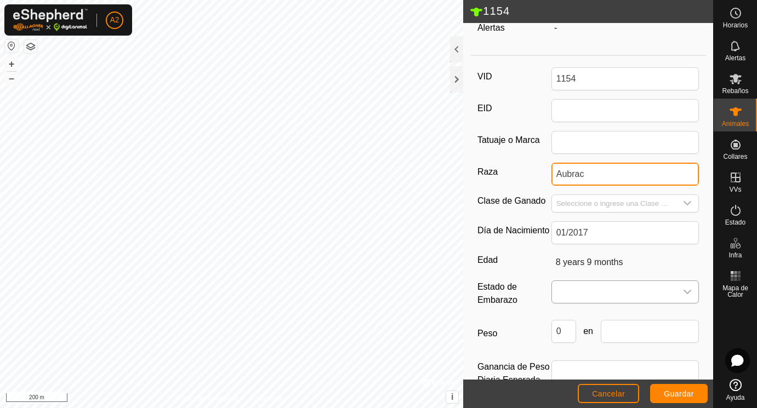
type input "Aubrac"
click at [582, 290] on span at bounding box center [614, 292] width 125 height 22
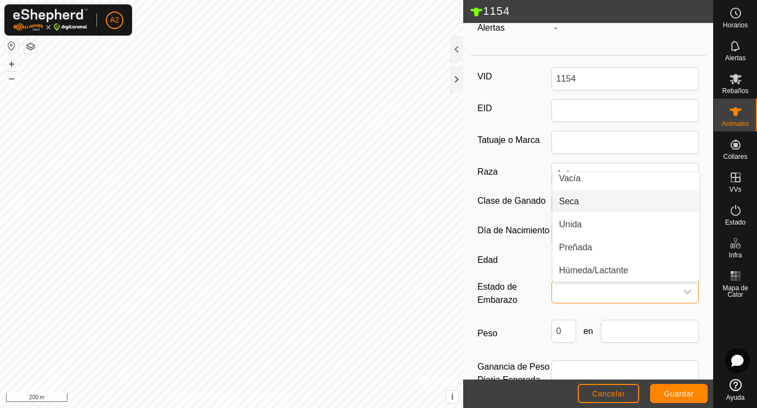
click at [577, 202] on li "Seca" at bounding box center [625, 202] width 147 height 22
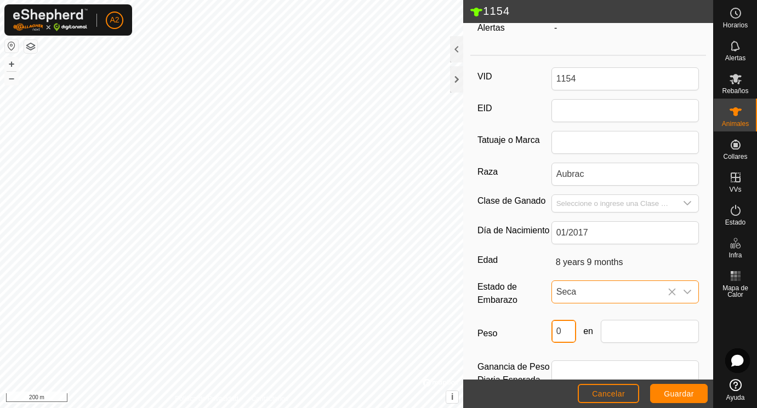
click at [565, 330] on input "0" at bounding box center [563, 331] width 25 height 23
type input "0605"
click at [631, 343] on div "Peso 0605 en" at bounding box center [588, 336] width 222 height 32
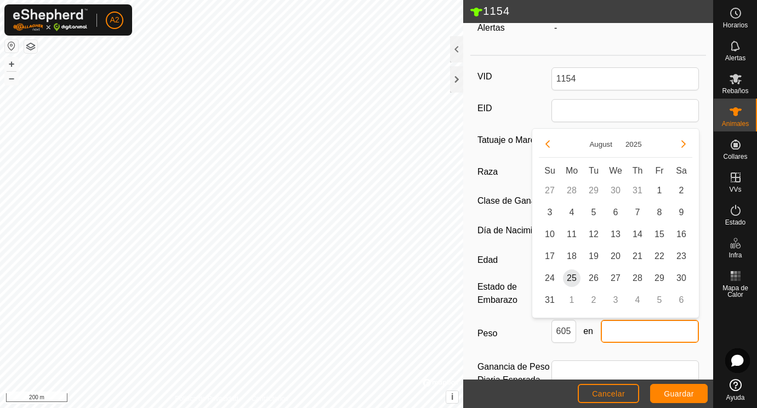
click at [613, 333] on input "text" at bounding box center [649, 331] width 99 height 23
click at [571, 277] on span "25" at bounding box center [572, 279] width 18 height 18
type input "[DATE]"
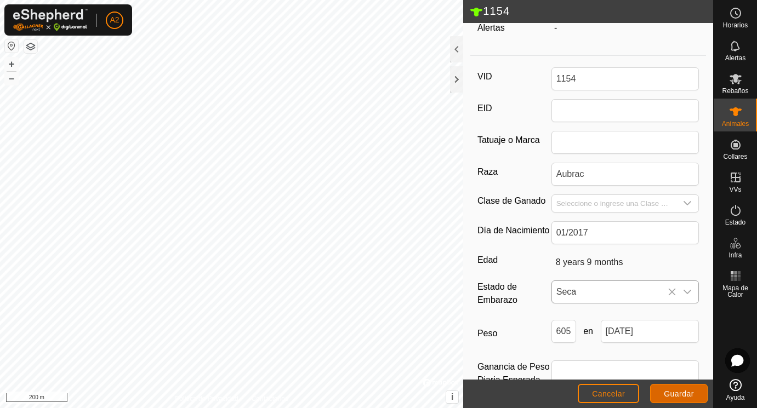
click at [685, 392] on span "Guardar" at bounding box center [679, 394] width 30 height 9
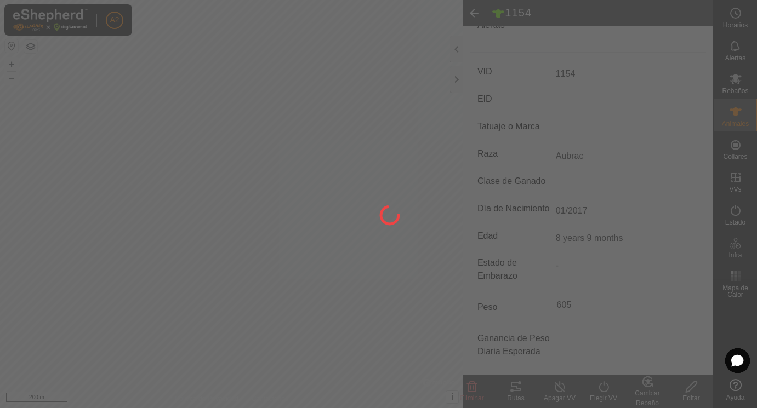
scroll to position [130, 0]
type input "-"
type input "0 kg"
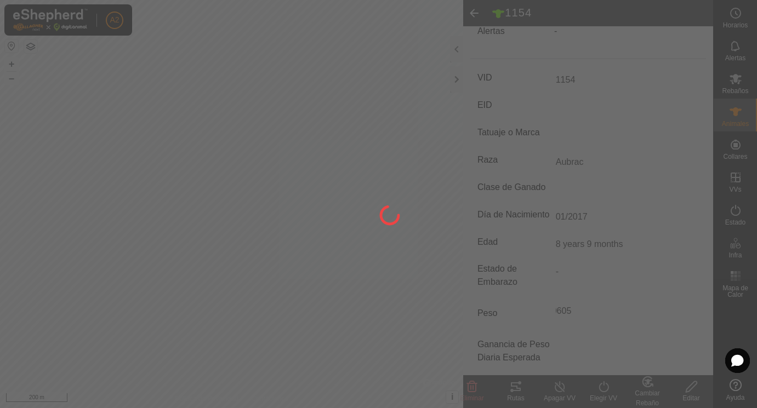
type input "-"
type input "Aubrac"
type input "605 kg"
type input "Seca"
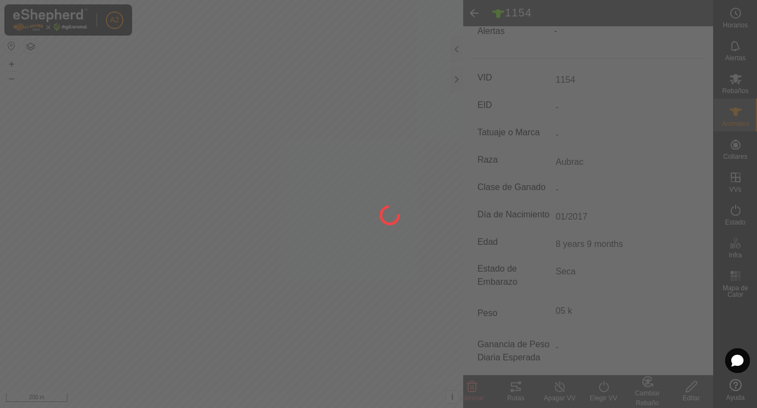
scroll to position [0, 2]
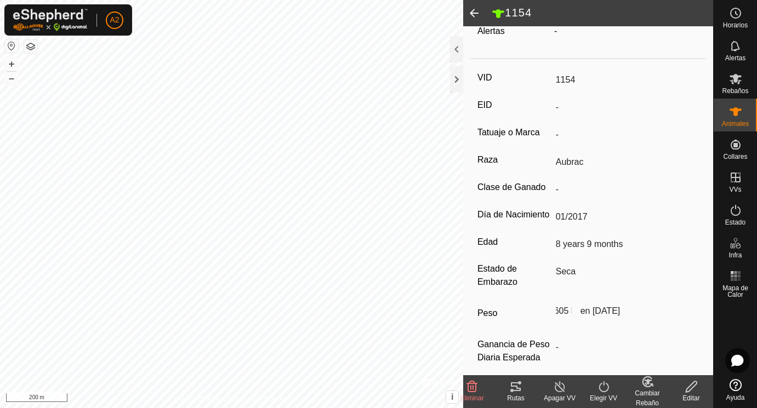
click at [476, 9] on span at bounding box center [474, 13] width 22 height 26
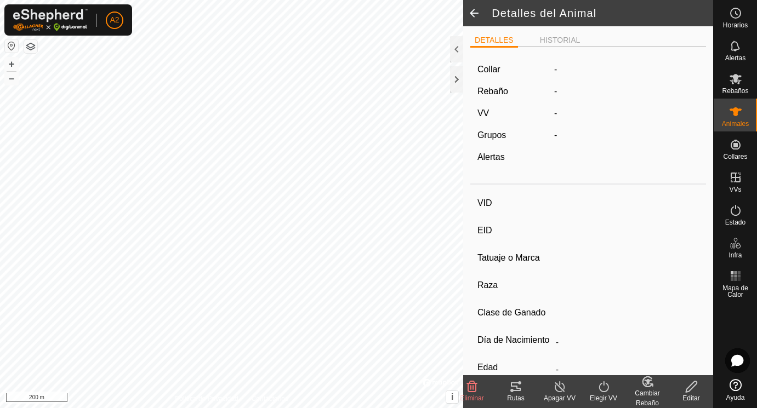
scroll to position [130, 0]
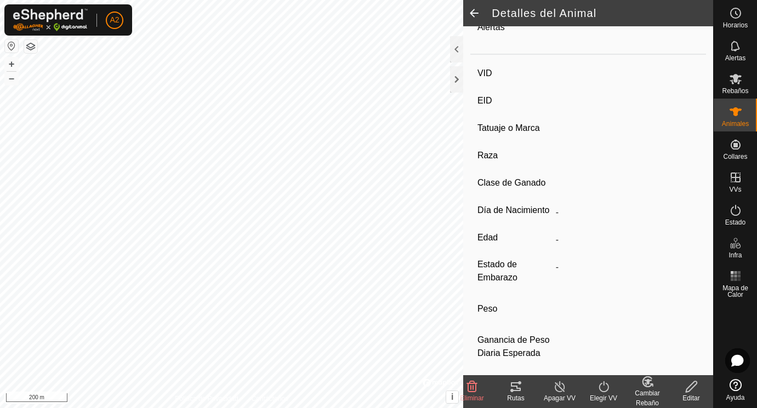
type input "1154"
type input "-"
type input "Aubrac"
type input "-"
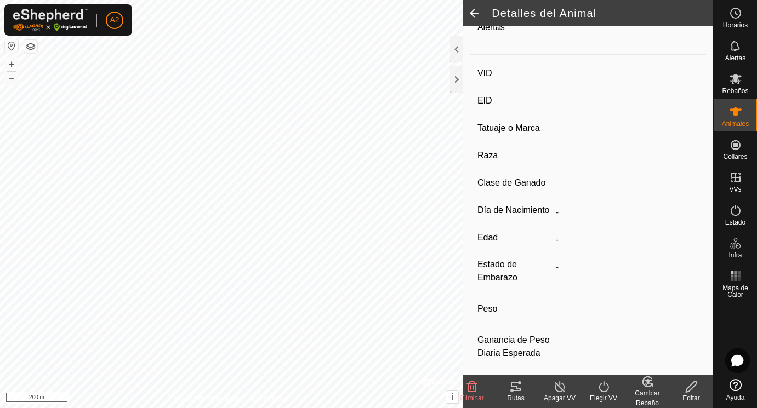
type input "01/2017"
type input "8 years 9 months"
type input "Seca"
type input "605 kg"
type input "-"
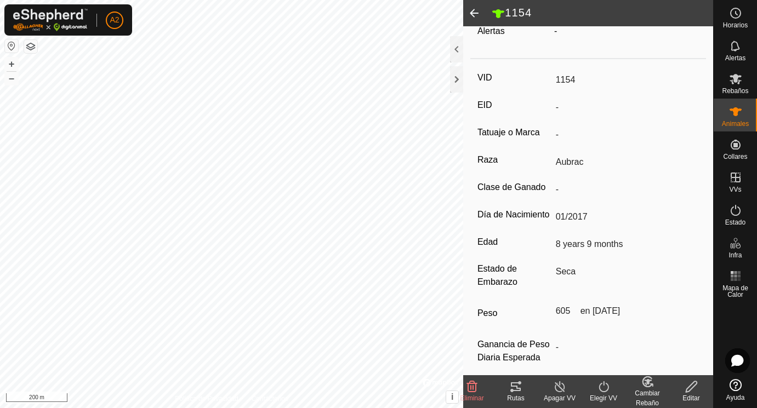
click at [474, 12] on span at bounding box center [474, 13] width 22 height 26
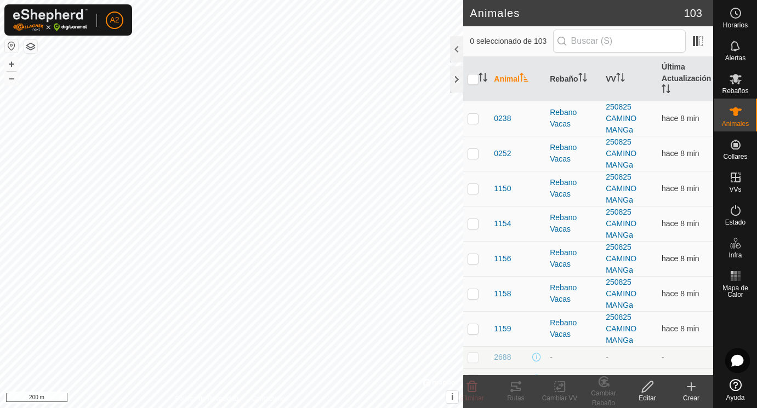
click at [502, 254] on td "1156" at bounding box center [517, 258] width 56 height 35
click at [502, 260] on span "1156" at bounding box center [502, 259] width 17 height 12
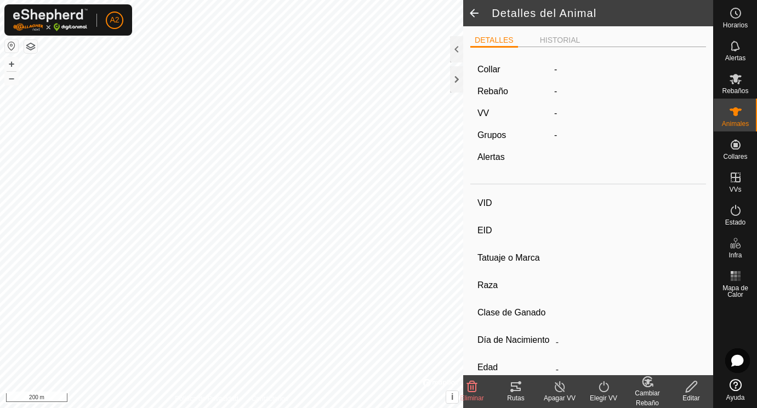
type input "1156"
type input "-"
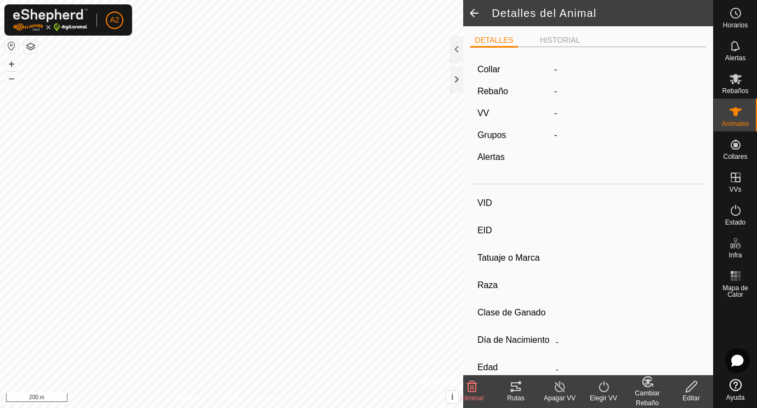
type input "01/2017"
type input "8 years 9 months"
type input "Húmeda/Lactante"
type input "0 kg"
type input "-"
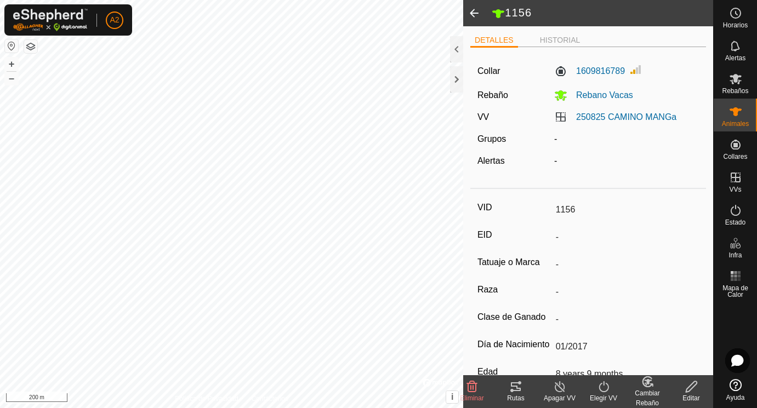
click at [693, 387] on icon at bounding box center [690, 386] width 11 height 11
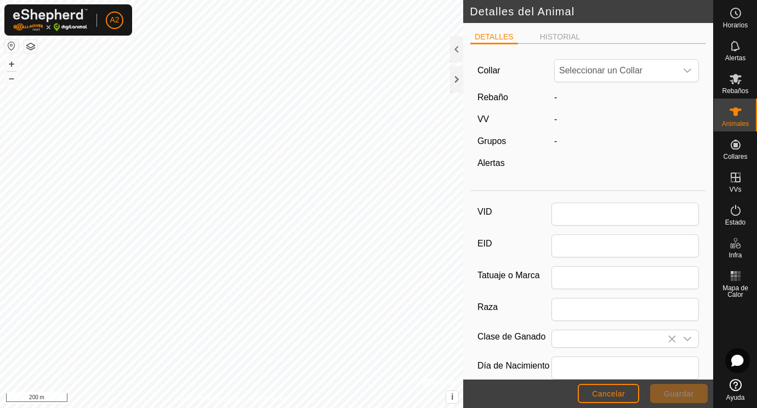
type input "1156"
type input "01/2017"
type input "8 years 9 months"
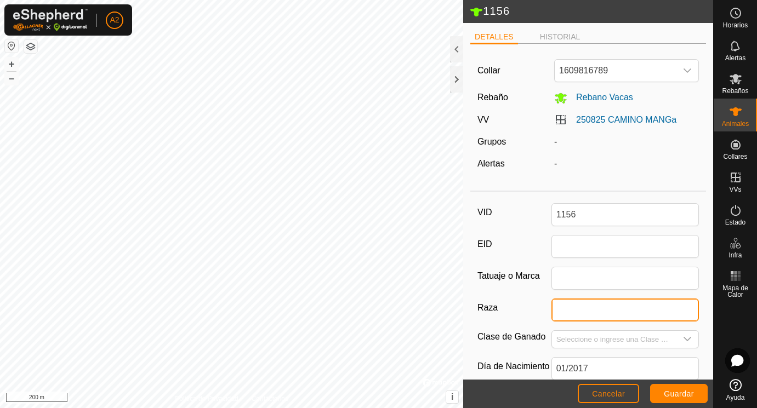
click at [570, 310] on input "Raza" at bounding box center [625, 310] width 148 height 23
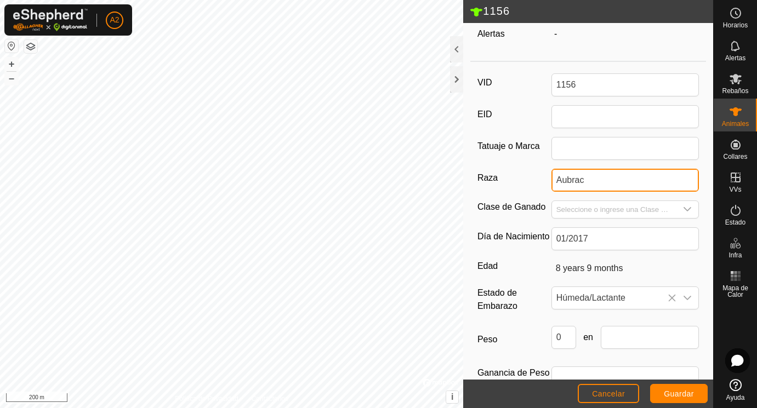
scroll to position [137, 0]
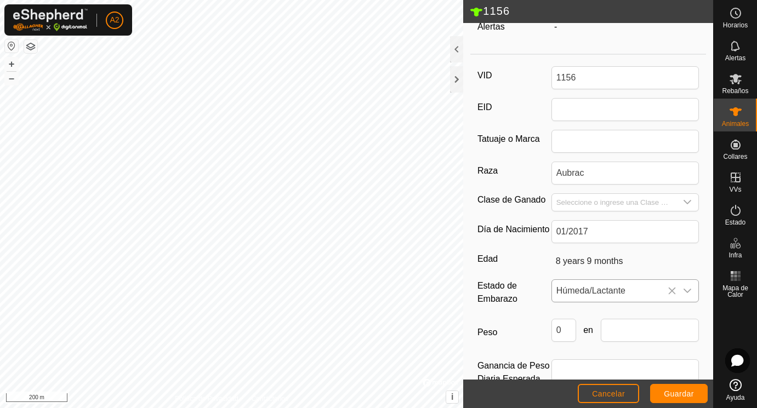
click at [577, 288] on span "Húmeda/Lactante" at bounding box center [614, 291] width 125 height 22
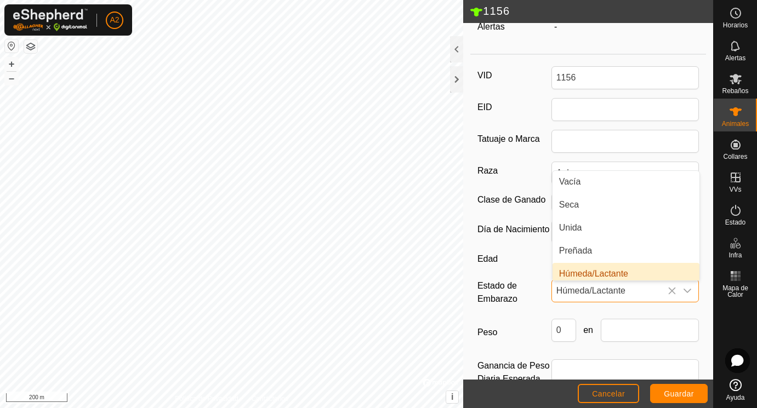
scroll to position [4, 0]
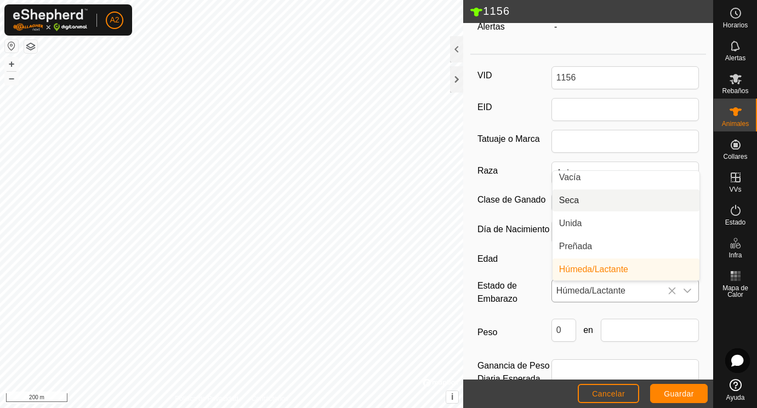
click at [582, 198] on li "Seca" at bounding box center [625, 201] width 147 height 22
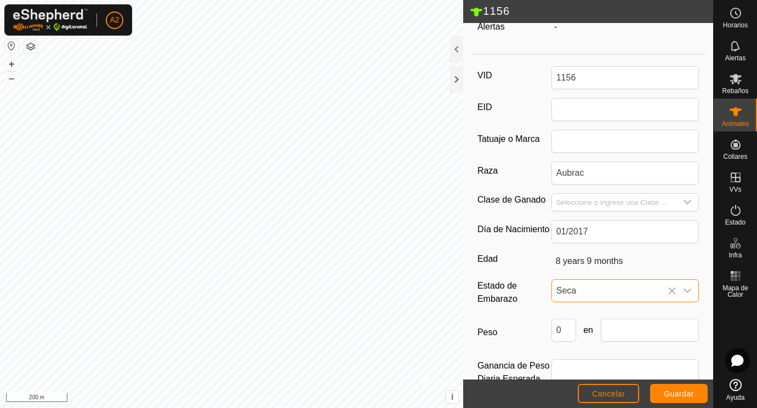
scroll to position [163, 0]
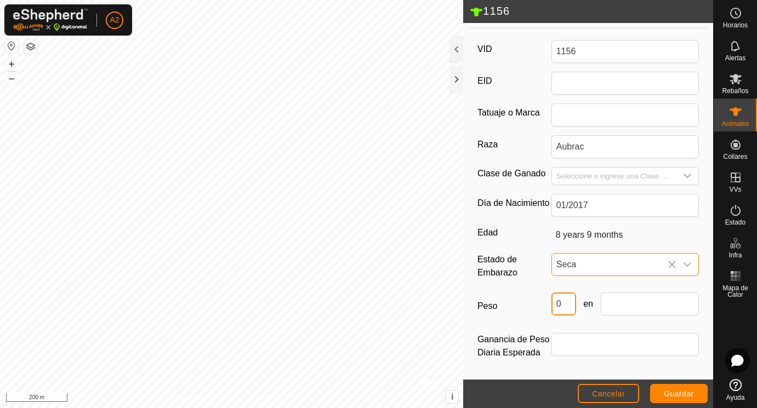
click at [569, 305] on input "0" at bounding box center [563, 304] width 25 height 23
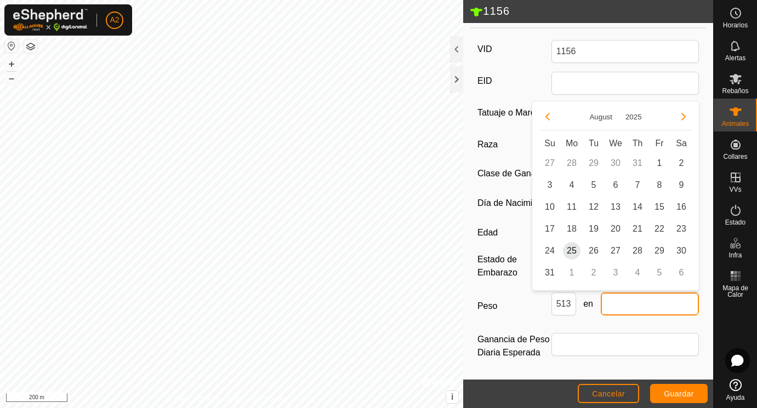
click at [634, 307] on input "text" at bounding box center [649, 304] width 99 height 23
click at [573, 250] on span "25" at bounding box center [572, 251] width 18 height 18
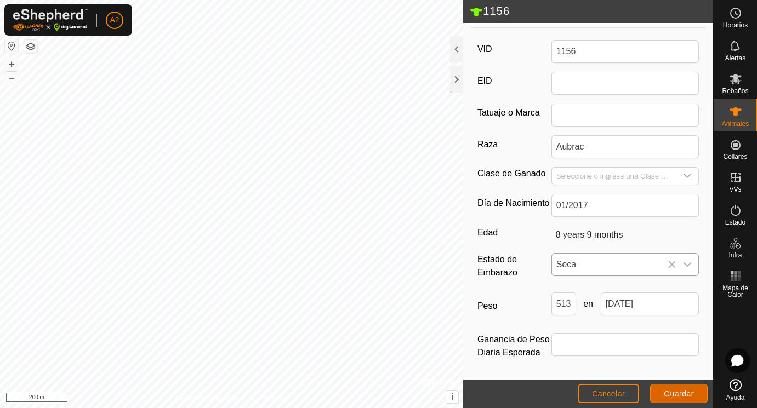
click at [686, 393] on span "Guardar" at bounding box center [679, 394] width 30 height 9
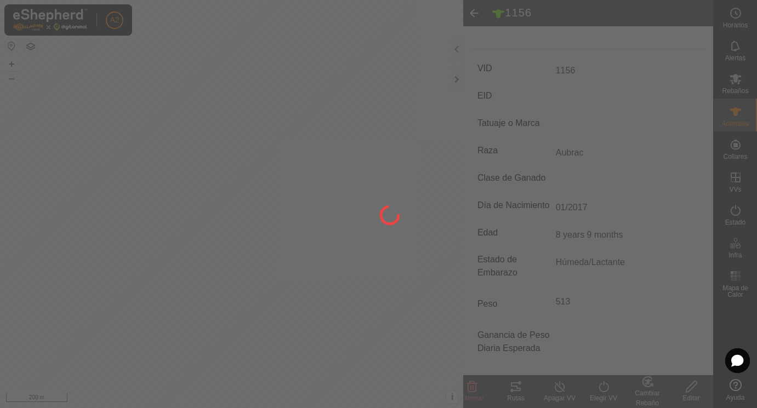
scroll to position [144, 0]
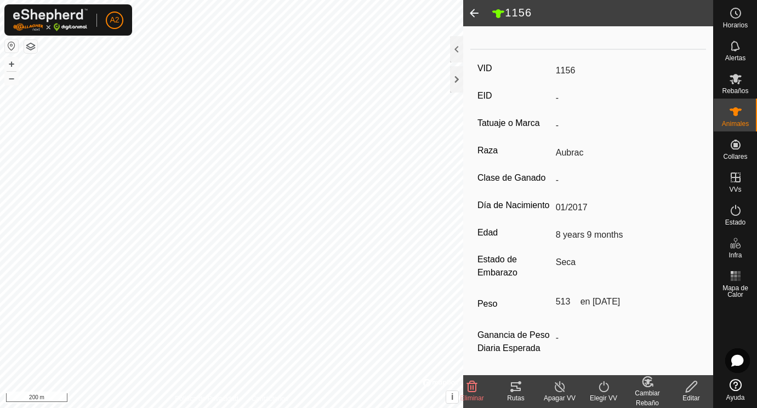
click at [476, 11] on span at bounding box center [474, 13] width 22 height 26
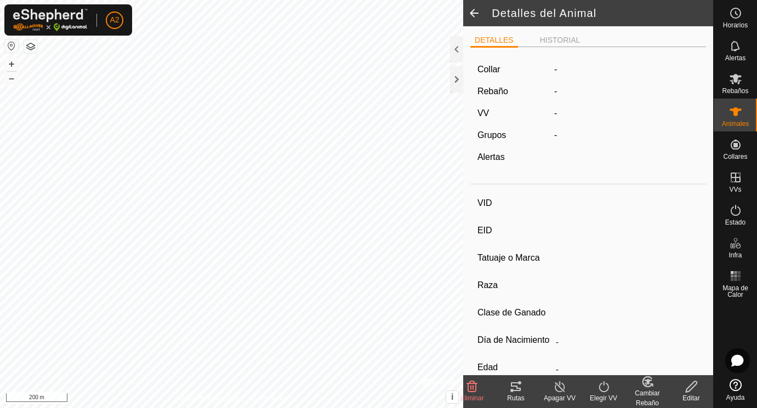
scroll to position [139, 0]
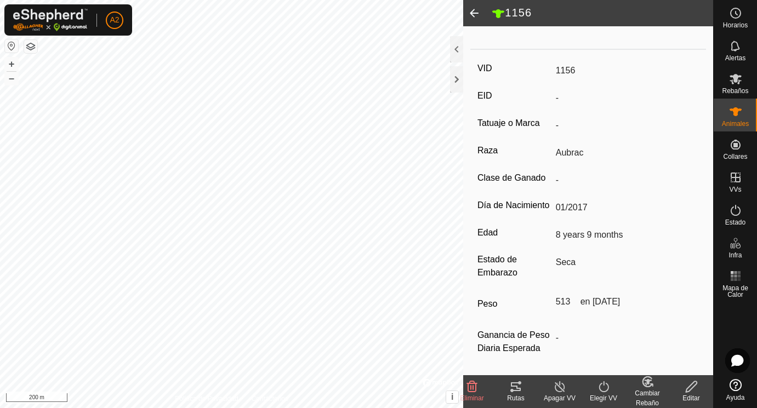
click at [476, 11] on span at bounding box center [474, 13] width 22 height 26
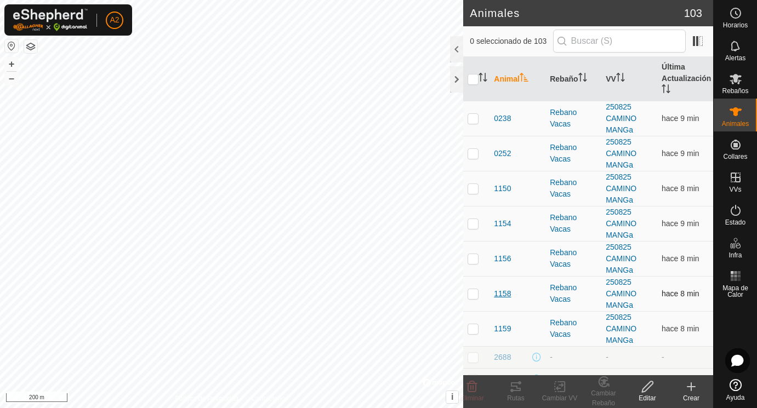
click at [506, 294] on span "1158" at bounding box center [502, 294] width 17 height 12
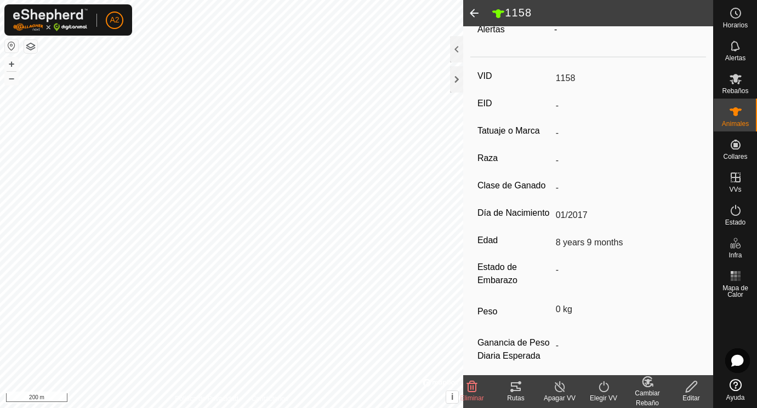
scroll to position [144, 0]
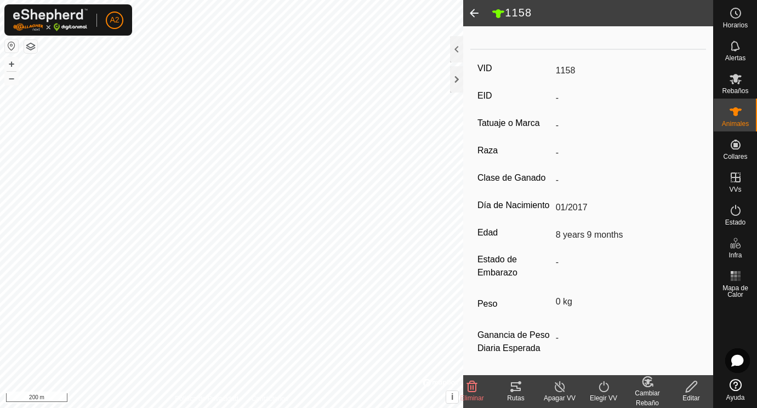
click at [690, 387] on icon at bounding box center [691, 386] width 14 height 13
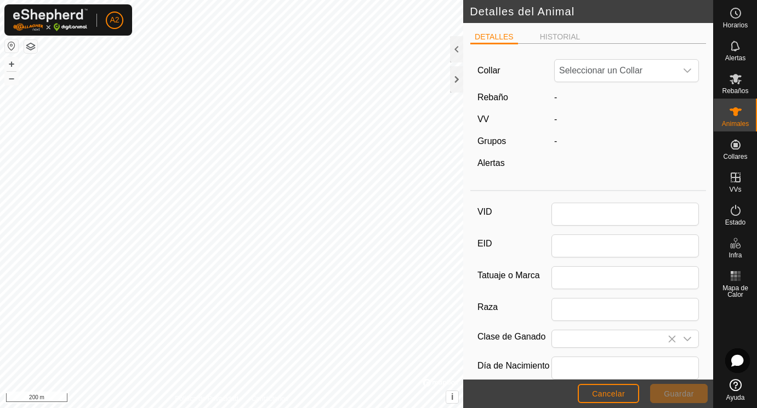
scroll to position [144, 0]
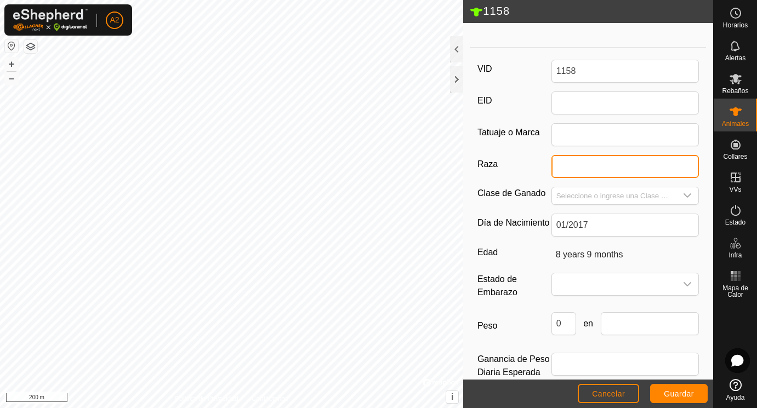
click at [563, 165] on input "Raza" at bounding box center [625, 166] width 148 height 23
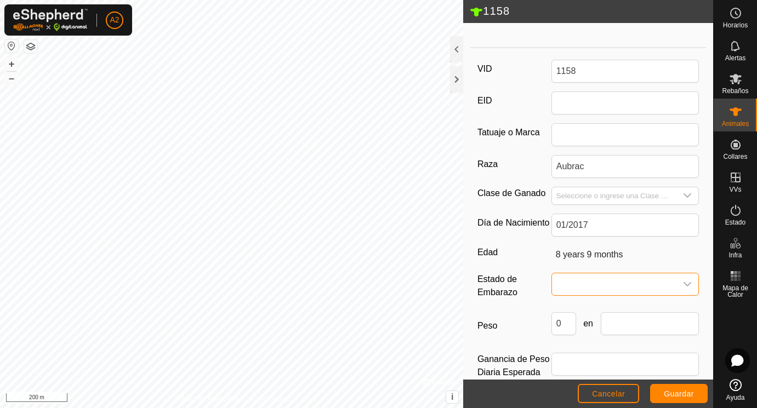
click at [586, 282] on span at bounding box center [614, 284] width 125 height 22
click at [575, 308] on li "Vacía" at bounding box center [625, 309] width 147 height 22
click at [573, 324] on input "0" at bounding box center [563, 323] width 25 height 23
click at [623, 331] on input "text" at bounding box center [649, 323] width 99 height 23
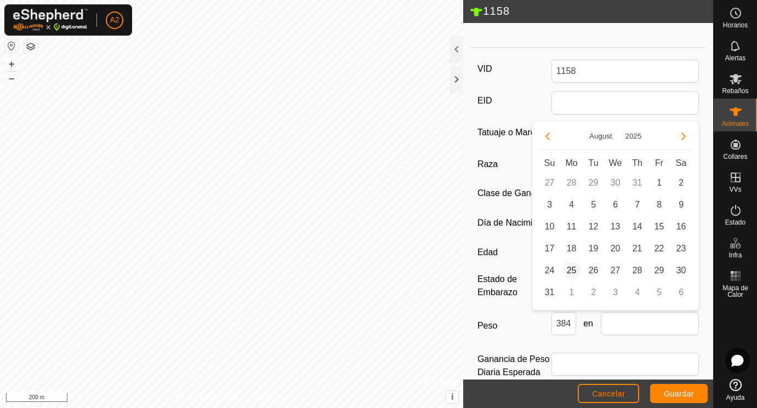
click at [573, 272] on span "25" at bounding box center [572, 271] width 18 height 18
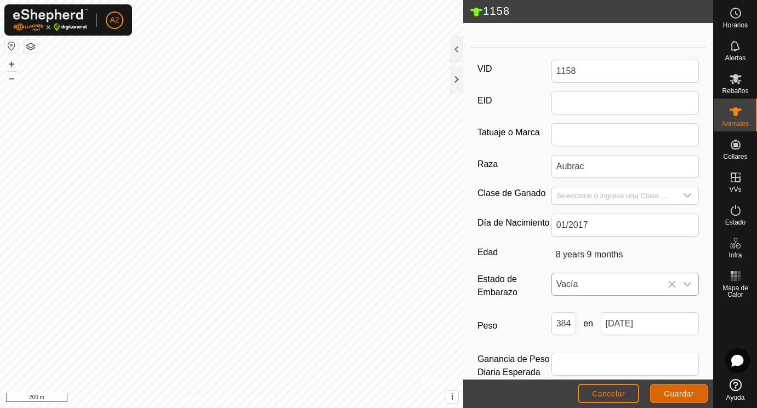
click at [673, 396] on span "Guardar" at bounding box center [679, 394] width 30 height 9
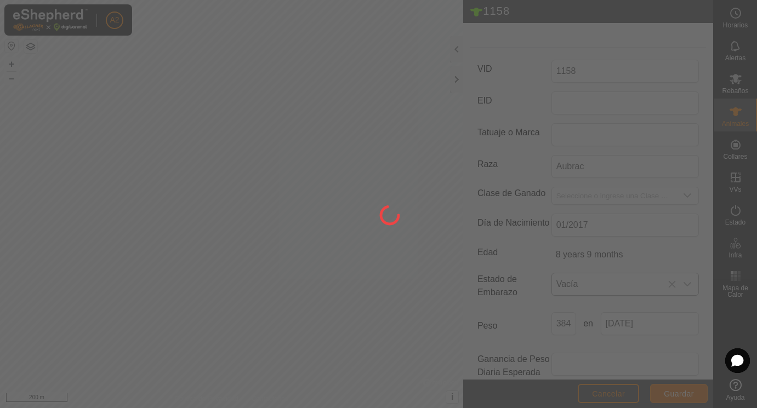
scroll to position [138, 0]
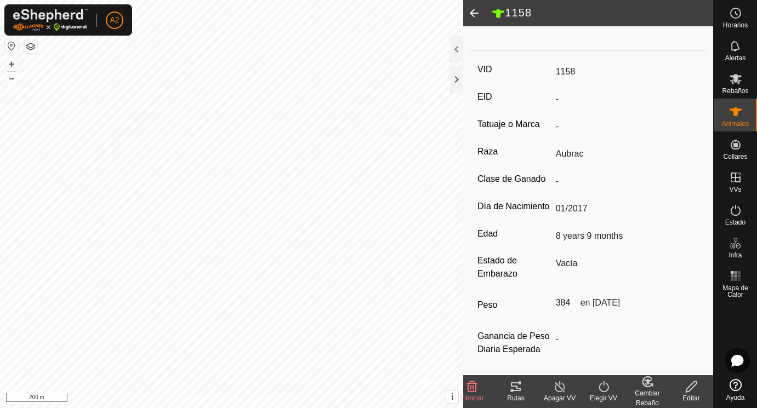
click at [475, 8] on span at bounding box center [474, 13] width 22 height 26
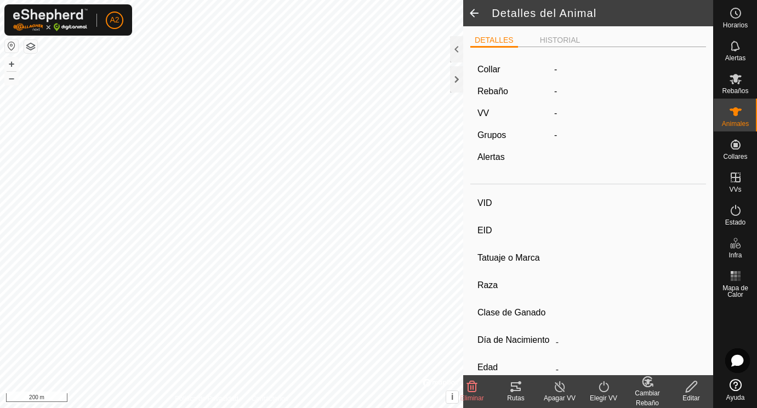
scroll to position [138, 0]
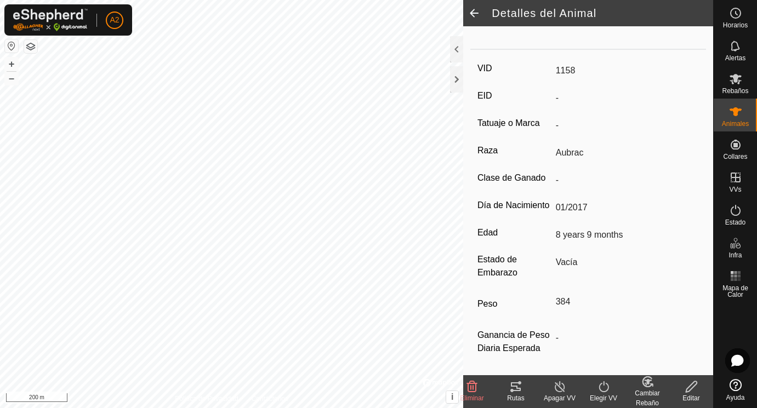
click at [475, 8] on span at bounding box center [474, 13] width 22 height 26
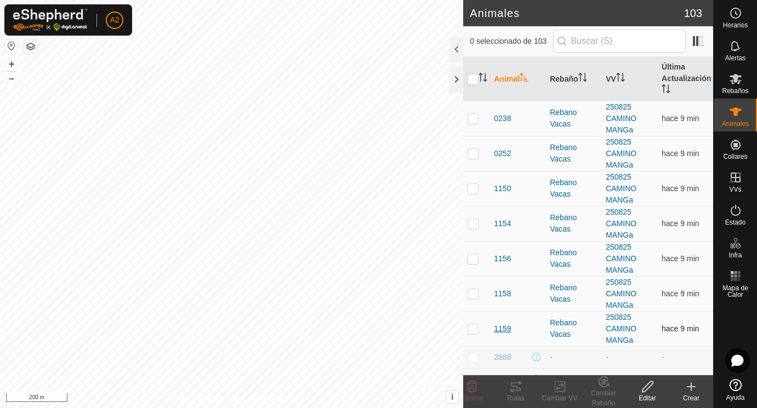
click at [499, 329] on span "1159" at bounding box center [502, 329] width 17 height 12
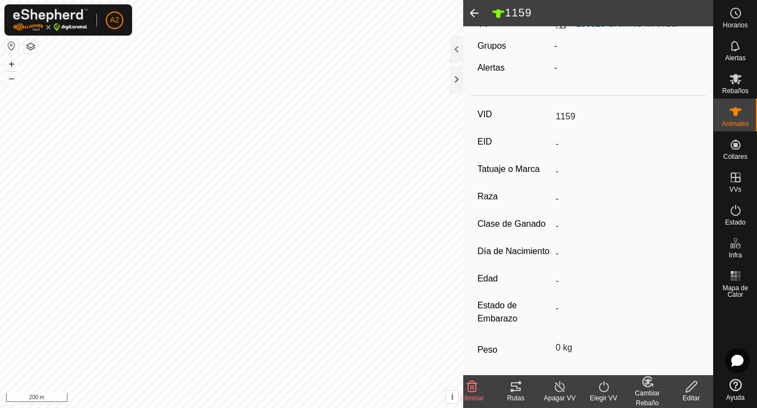
scroll to position [101, 0]
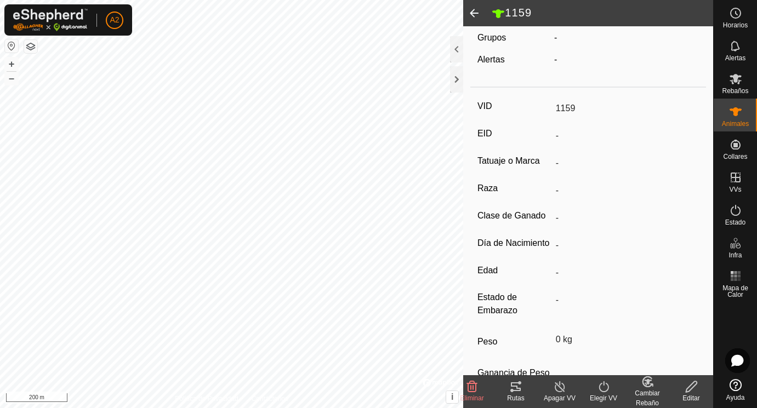
click at [691, 384] on icon at bounding box center [690, 386] width 11 height 11
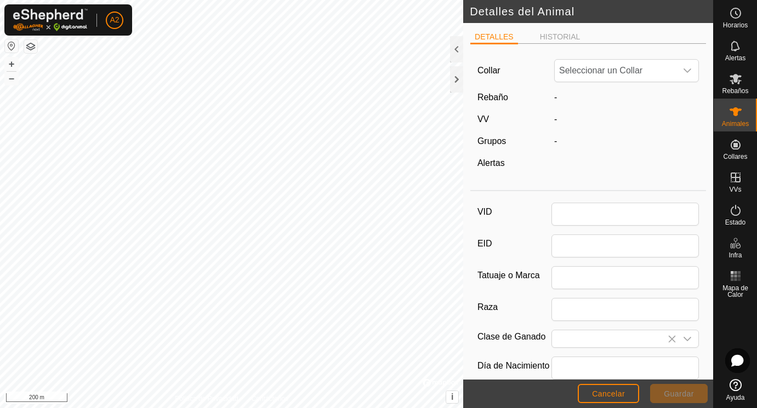
scroll to position [101, 0]
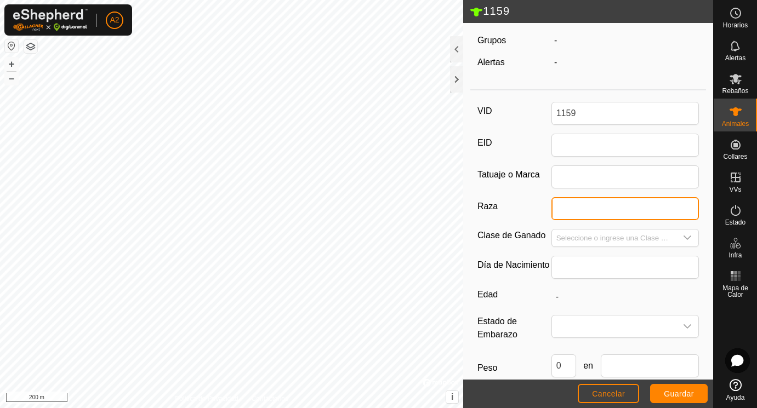
click at [565, 209] on input "Raza" at bounding box center [625, 208] width 148 height 23
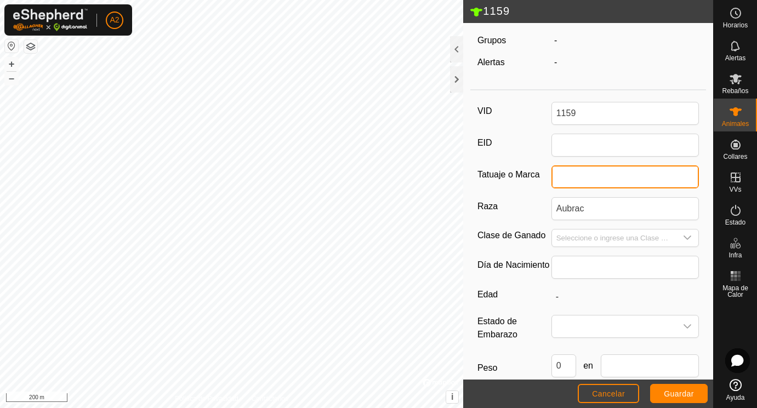
click at [580, 178] on input "Tatuaje o Marca" at bounding box center [625, 176] width 148 height 23
click at [627, 326] on span at bounding box center [614, 327] width 125 height 22
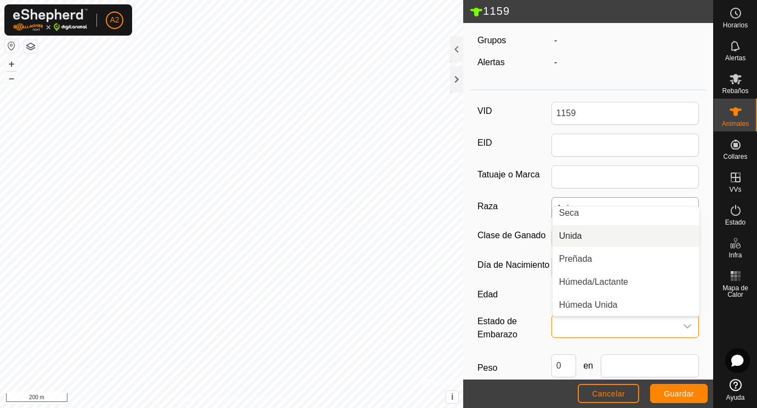
scroll to position [23, 0]
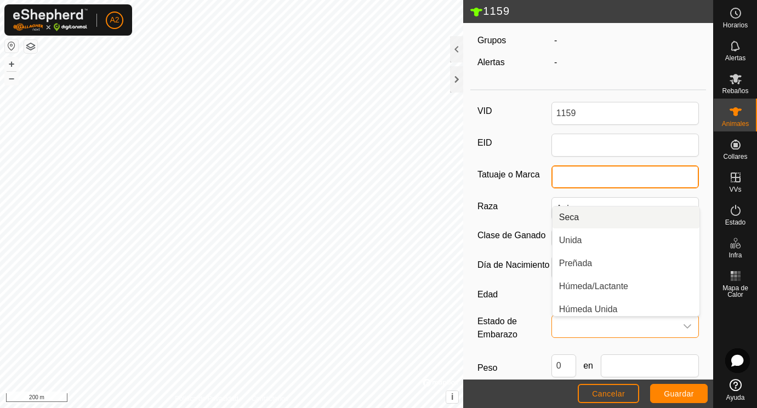
click at [578, 178] on input "Tatuaje o Marca" at bounding box center [625, 176] width 148 height 23
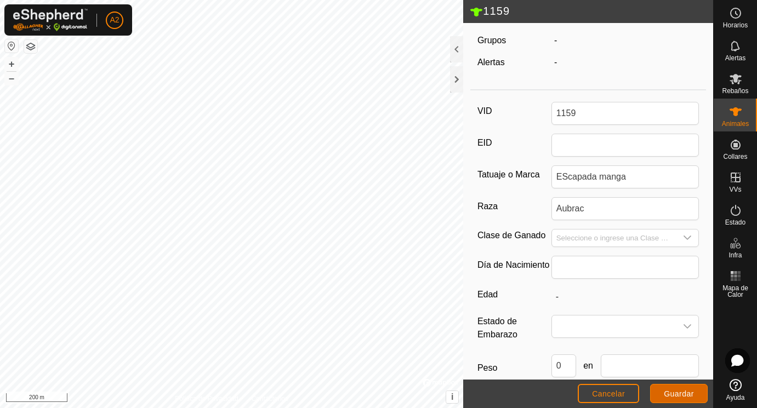
click at [679, 396] on span "Guardar" at bounding box center [679, 394] width 30 height 9
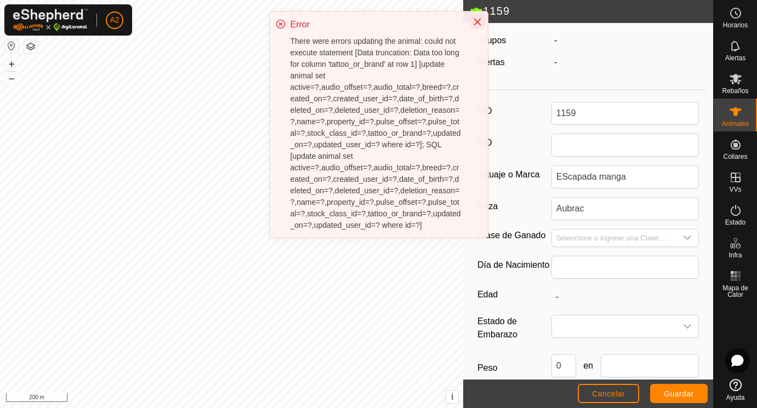
click at [476, 19] on icon "Close" at bounding box center [477, 22] width 9 height 9
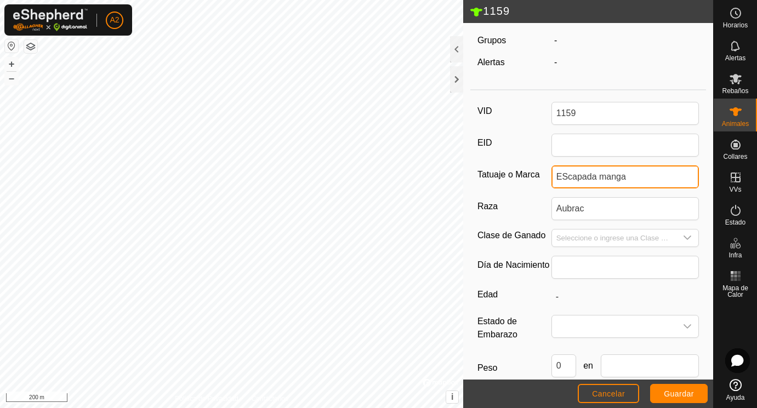
click at [568, 175] on input "EScapada manga" at bounding box center [625, 176] width 148 height 23
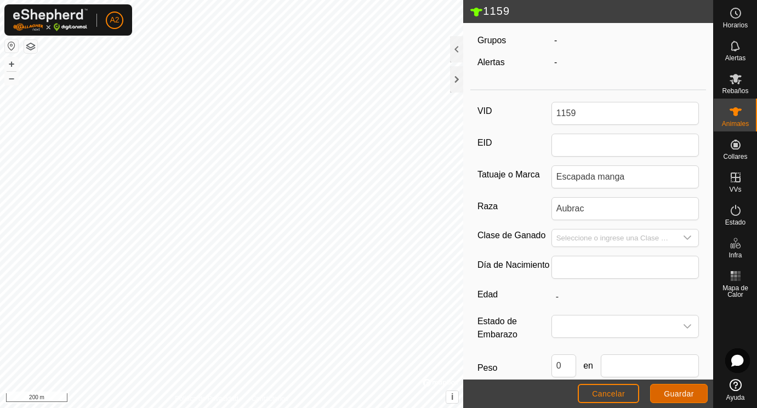
click at [676, 392] on span "Guardar" at bounding box center [679, 394] width 30 height 9
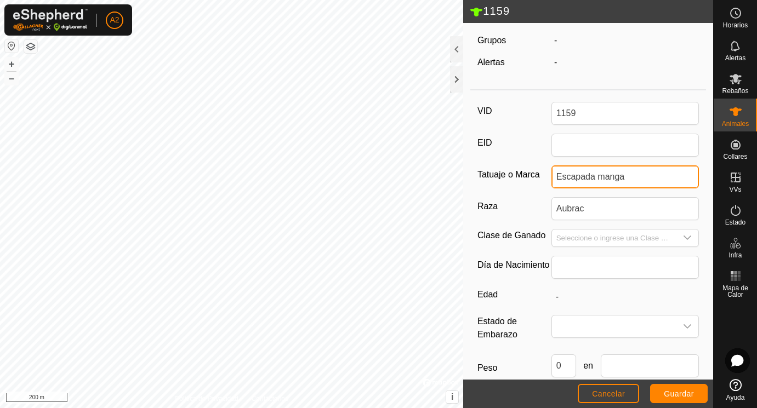
click at [647, 181] on input "Escapada manga" at bounding box center [625, 176] width 148 height 23
drag, startPoint x: 636, startPoint y: 176, endPoint x: 594, endPoint y: 178, distance: 41.1
click at [594, 177] on input "Escapada manga" at bounding box center [625, 176] width 148 height 23
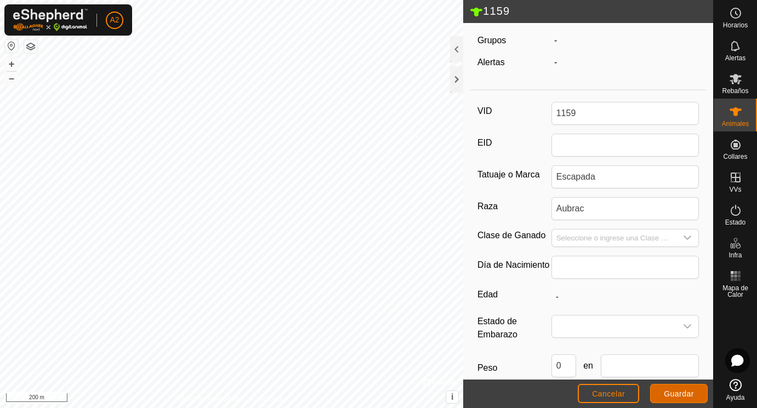
click at [673, 390] on span "Guardar" at bounding box center [679, 394] width 30 height 9
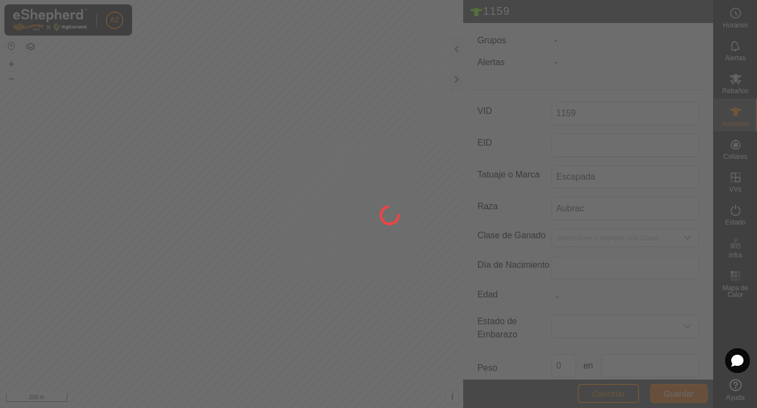
scroll to position [95, 0]
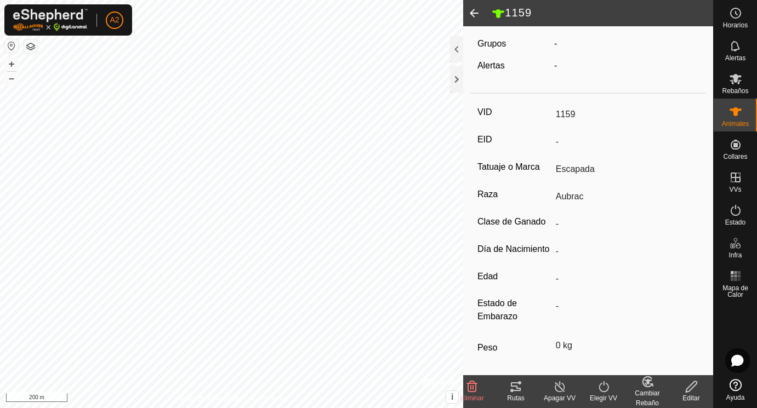
click at [475, 11] on span at bounding box center [474, 13] width 22 height 26
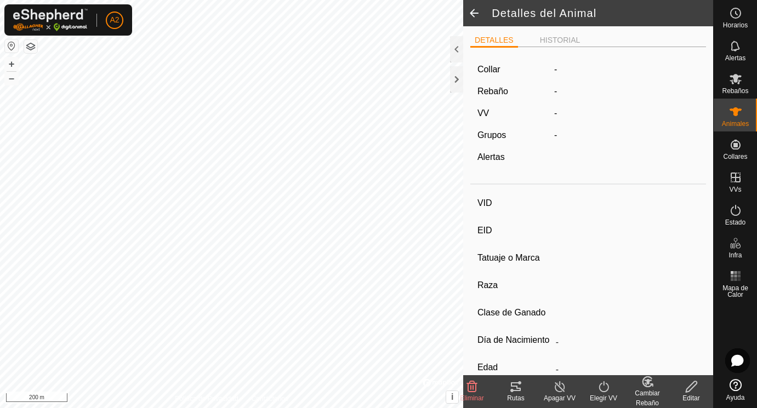
scroll to position [95, 0]
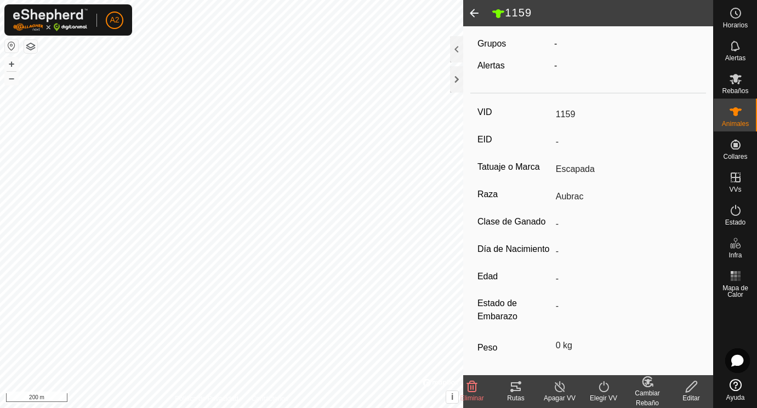
click at [475, 11] on span at bounding box center [474, 13] width 22 height 26
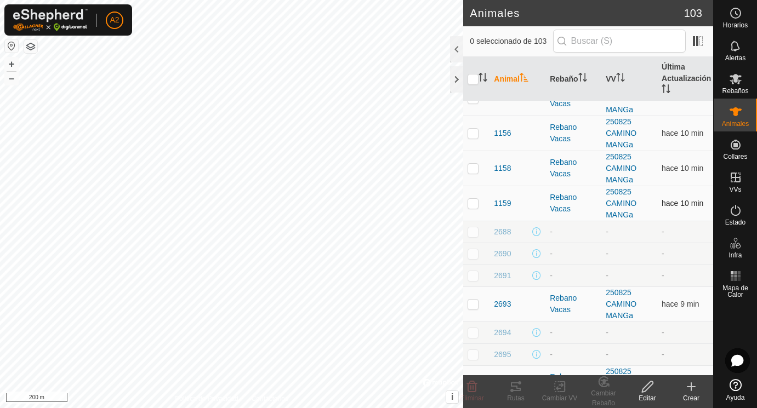
scroll to position [126, 0]
click at [504, 254] on span "2690" at bounding box center [502, 254] width 17 height 12
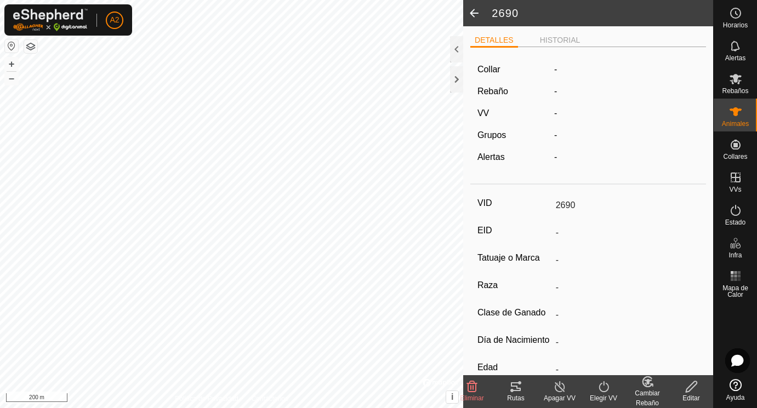
click at [501, 68] on div "Collar" at bounding box center [511, 69] width 77 height 13
click at [556, 70] on label "-" at bounding box center [555, 69] width 3 height 13
click at [693, 386] on icon at bounding box center [691, 386] width 14 height 13
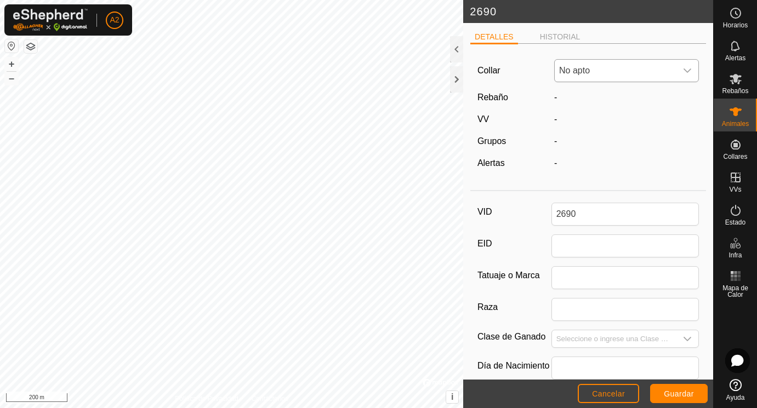
click at [689, 70] on icon "dropdown trigger" at bounding box center [688, 71] width 8 height 4
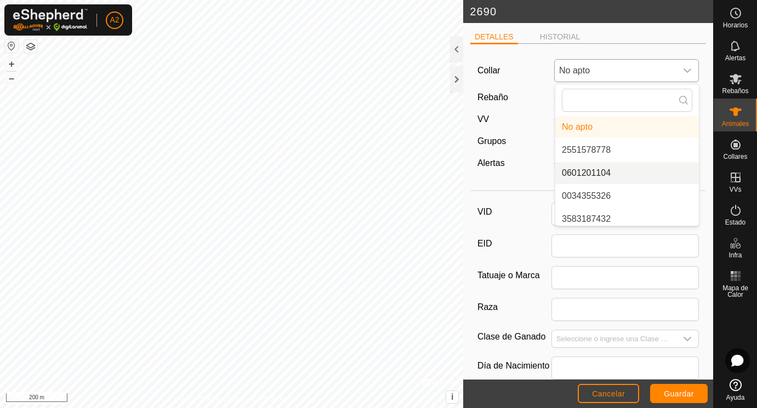
click at [598, 171] on li "0601201104" at bounding box center [627, 173] width 144 height 22
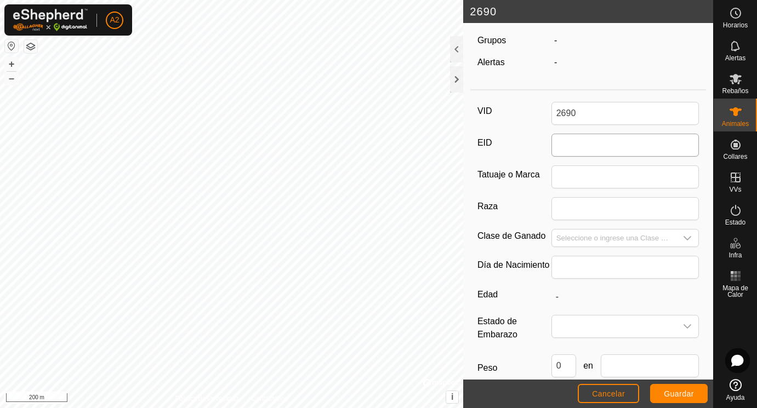
scroll to position [113, 0]
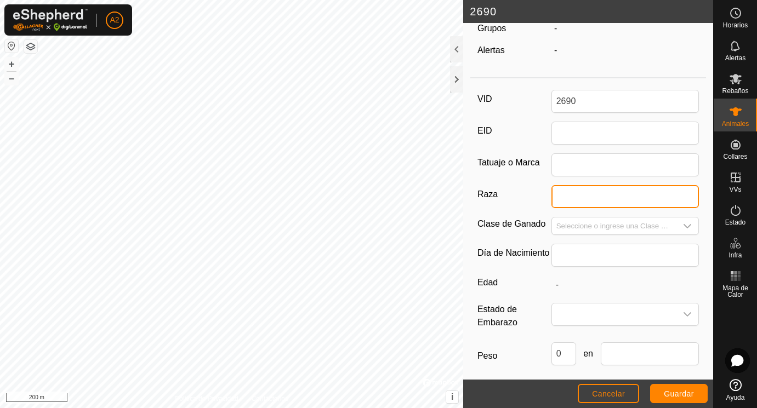
click at [581, 198] on input "Raza" at bounding box center [625, 196] width 148 height 23
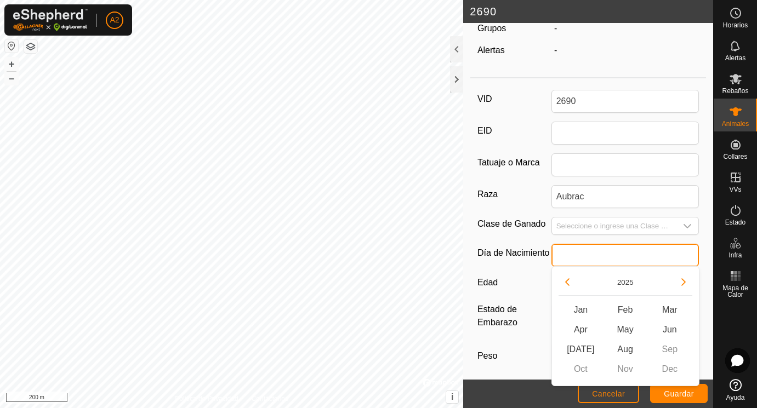
click at [579, 257] on input "text" at bounding box center [625, 255] width 148 height 23
click at [579, 266] on input "text" at bounding box center [625, 255] width 148 height 23
click at [513, 315] on label "Estado de Embarazo" at bounding box center [514, 316] width 74 height 26
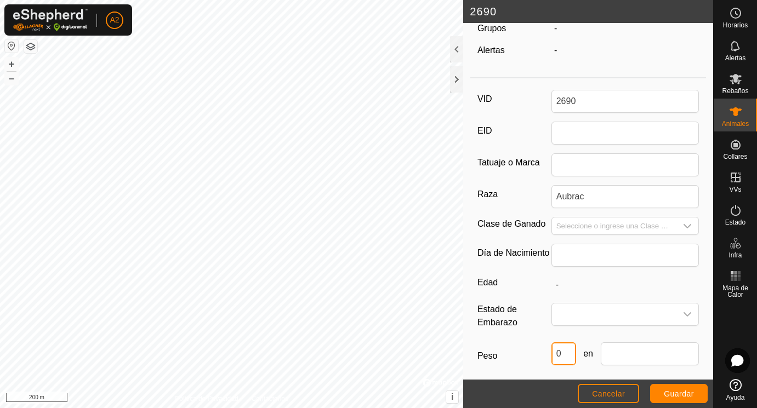
click at [570, 354] on input "0" at bounding box center [563, 353] width 25 height 23
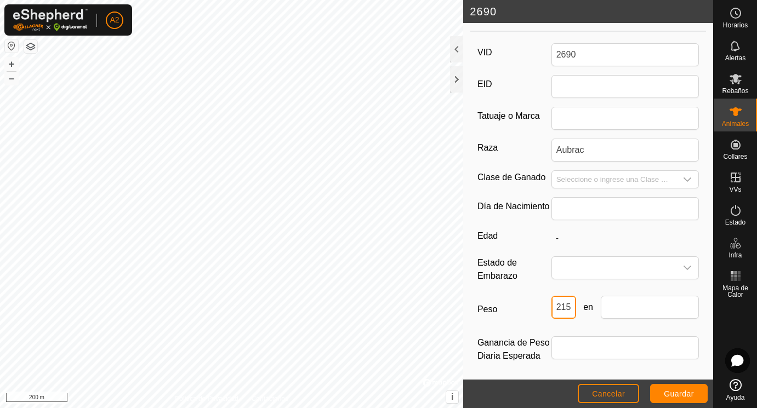
scroll to position [162, 0]
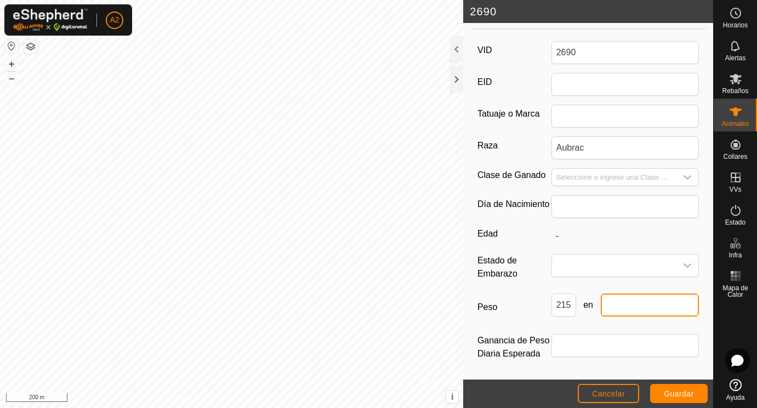
click at [623, 309] on input "text" at bounding box center [649, 305] width 99 height 23
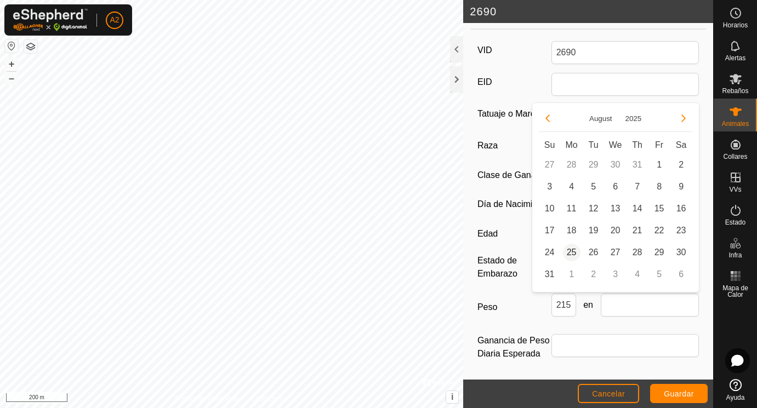
click at [574, 251] on span "25" at bounding box center [572, 253] width 18 height 18
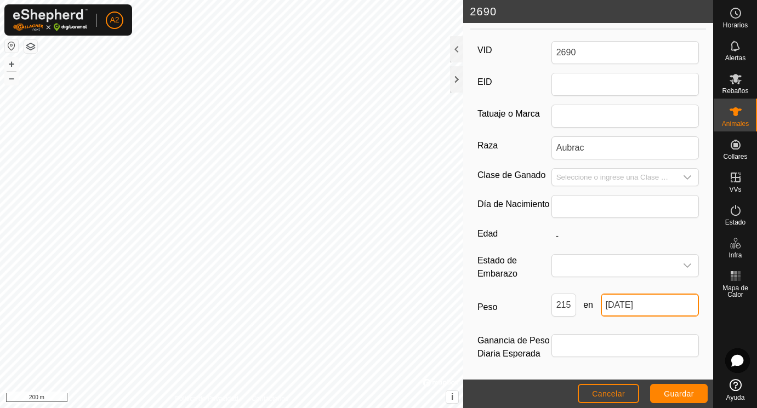
scroll to position [163, 0]
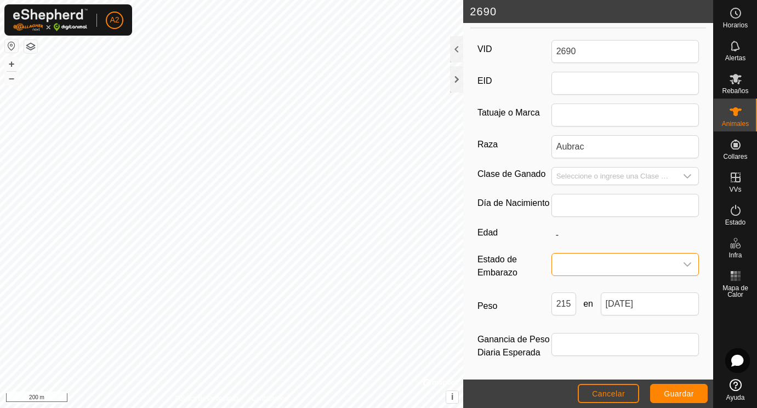
click at [574, 261] on span at bounding box center [614, 265] width 125 height 22
click at [575, 285] on li "Vacía" at bounding box center [625, 289] width 147 height 22
click at [684, 393] on span "Guardar" at bounding box center [679, 394] width 30 height 9
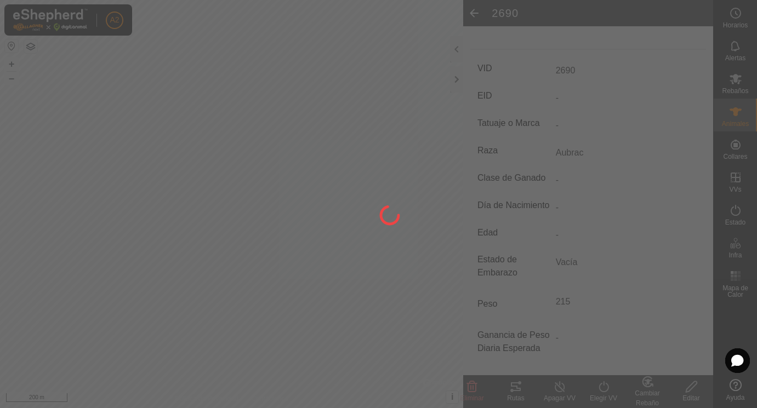
scroll to position [144, 0]
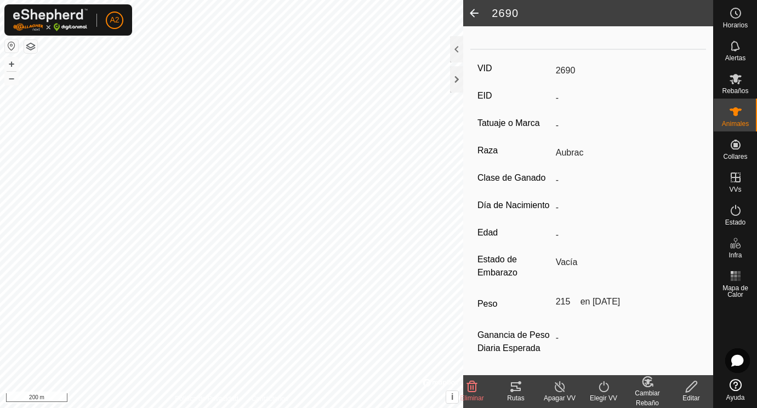
click at [476, 13] on span at bounding box center [474, 13] width 22 height 26
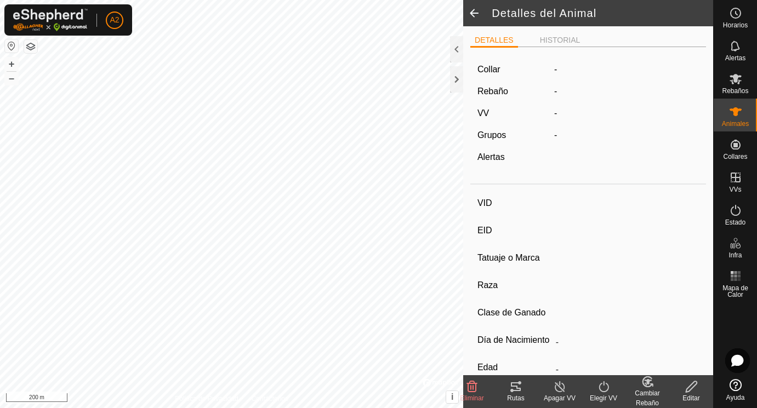
scroll to position [139, 0]
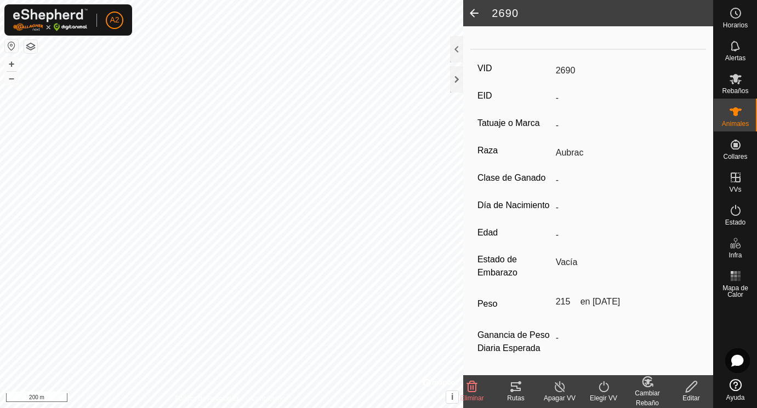
click at [476, 13] on span at bounding box center [474, 13] width 22 height 26
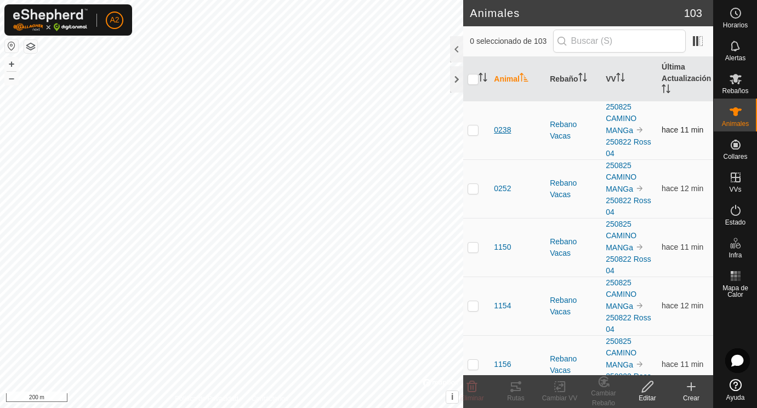
click at [501, 132] on span "0238" at bounding box center [502, 130] width 17 height 12
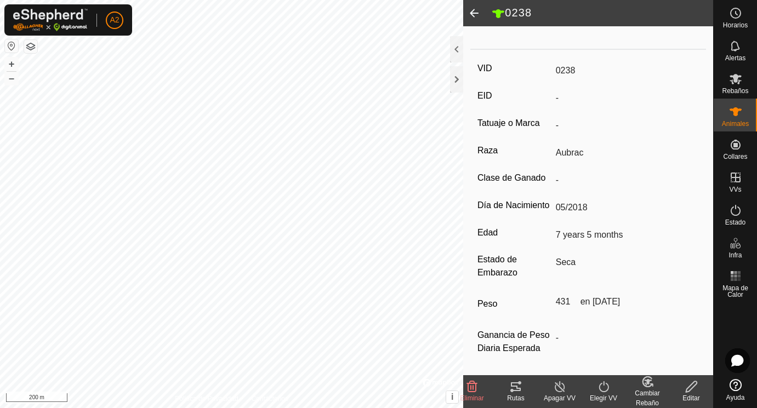
scroll to position [157, 0]
click at [692, 384] on icon at bounding box center [690, 386] width 11 height 11
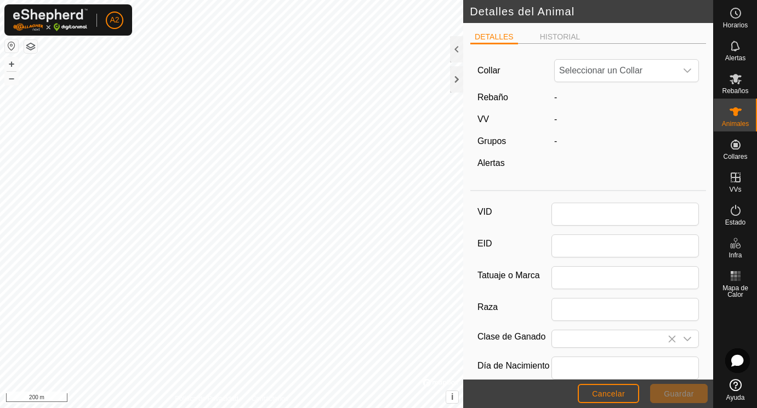
scroll to position [157, 0]
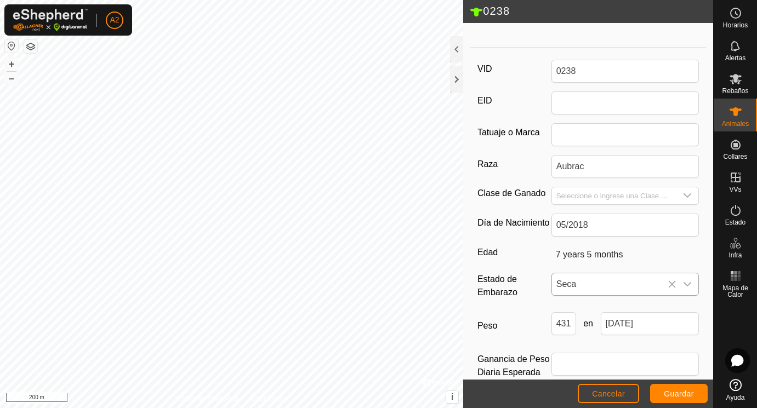
click at [675, 284] on icon at bounding box center [671, 284] width 9 height 9
click at [618, 282] on span at bounding box center [614, 284] width 125 height 22
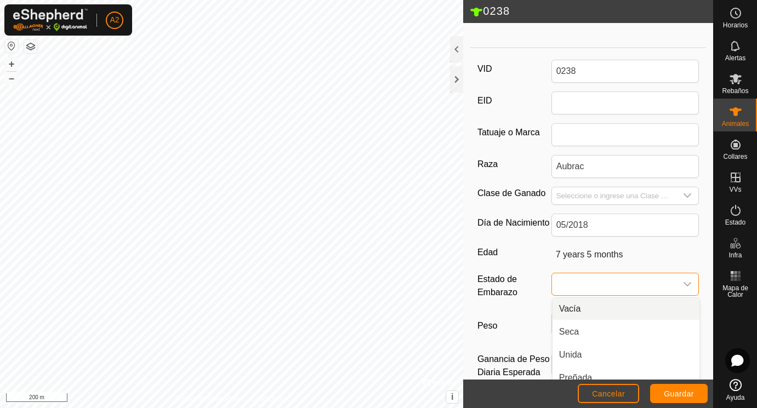
click at [575, 306] on li "Vacía" at bounding box center [625, 309] width 147 height 22
click at [671, 395] on span "Guardar" at bounding box center [679, 394] width 30 height 9
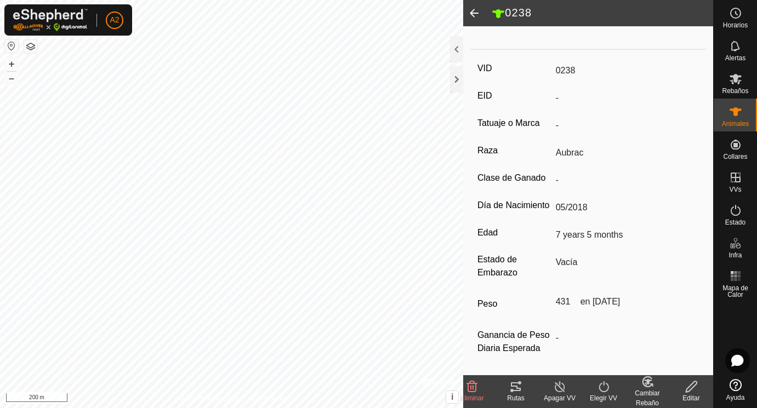
click at [474, 10] on span at bounding box center [474, 13] width 22 height 26
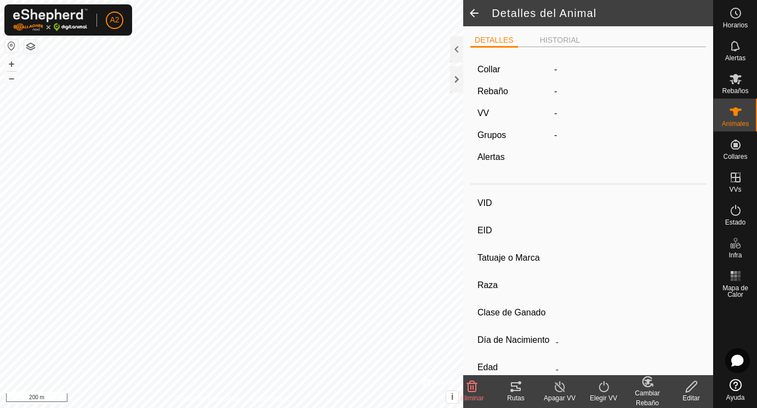
scroll to position [139, 0]
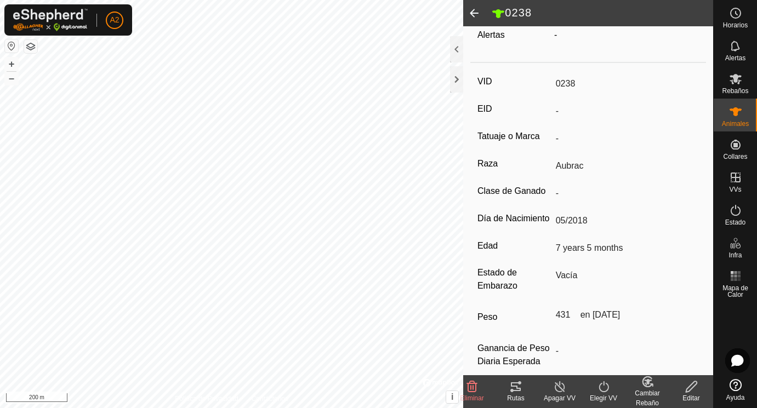
click at [474, 10] on span at bounding box center [474, 13] width 22 height 26
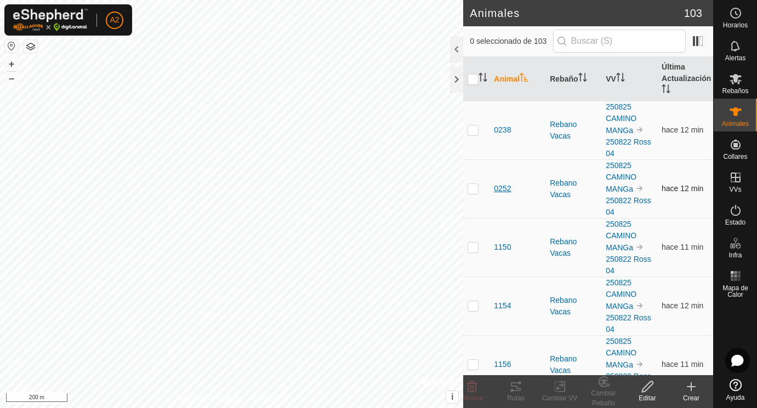
click at [502, 187] on span "0252" at bounding box center [502, 189] width 17 height 12
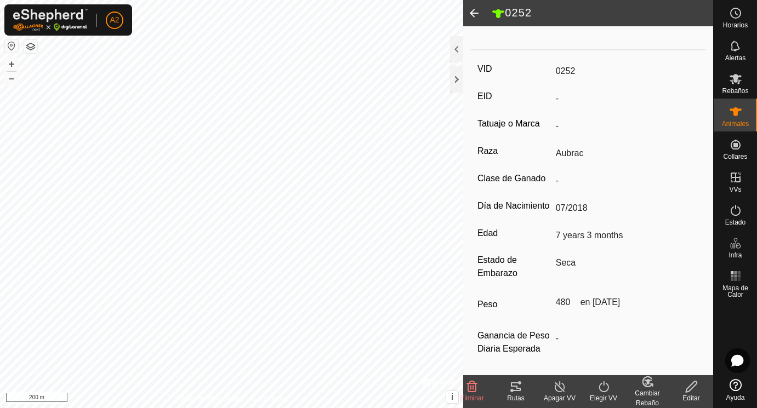
scroll to position [157, 0]
click at [692, 386] on icon at bounding box center [691, 386] width 14 height 13
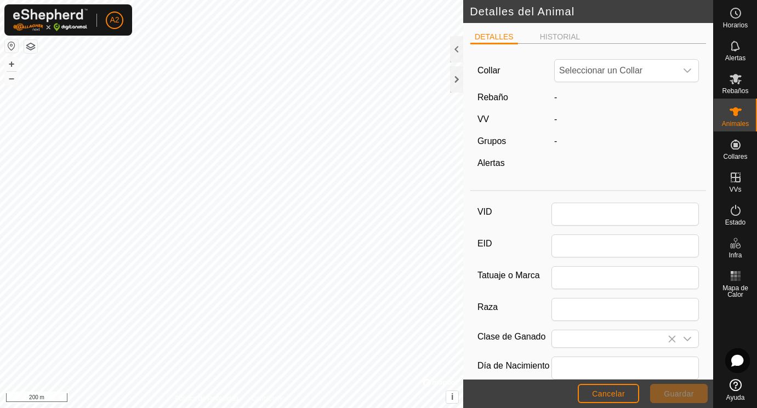
scroll to position [157, 0]
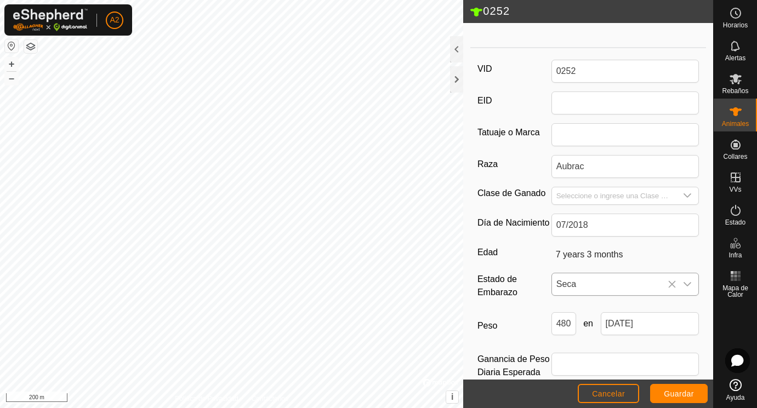
click at [671, 283] on icon at bounding box center [671, 284] width 7 height 7
click at [603, 284] on span at bounding box center [614, 284] width 125 height 22
click at [615, 307] on li "Vacía" at bounding box center [625, 309] width 147 height 22
click at [671, 393] on span "Guardar" at bounding box center [679, 394] width 30 height 9
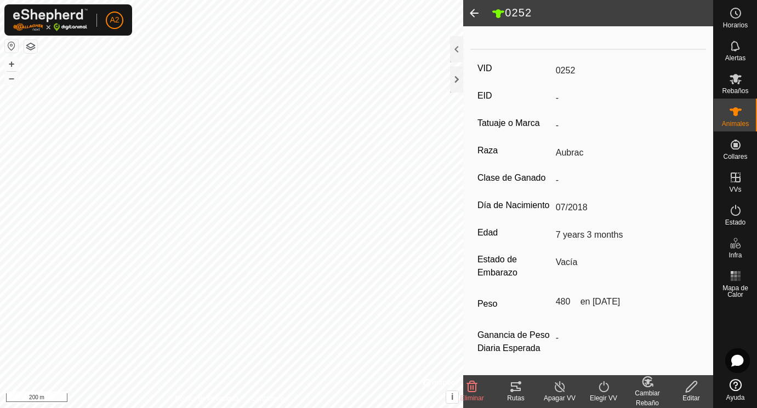
click at [474, 10] on span at bounding box center [474, 13] width 22 height 26
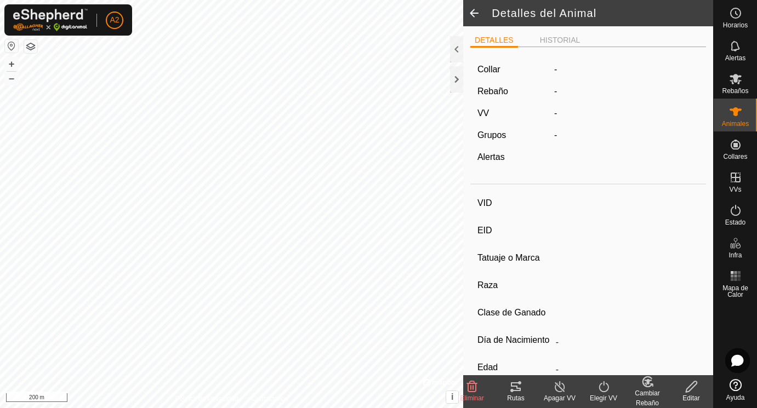
scroll to position [139, 0]
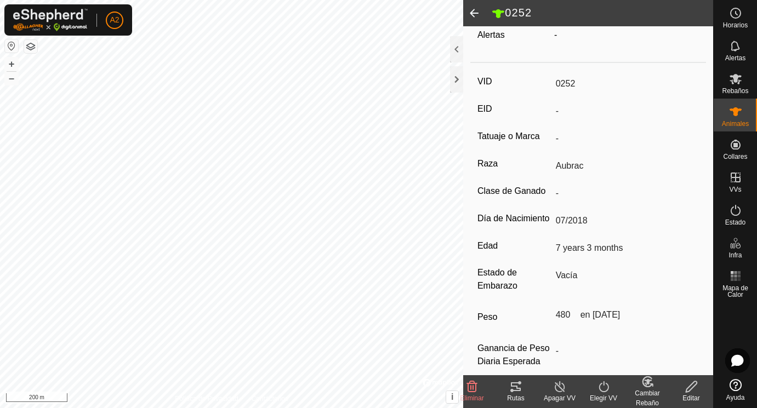
click at [474, 11] on span at bounding box center [474, 13] width 22 height 26
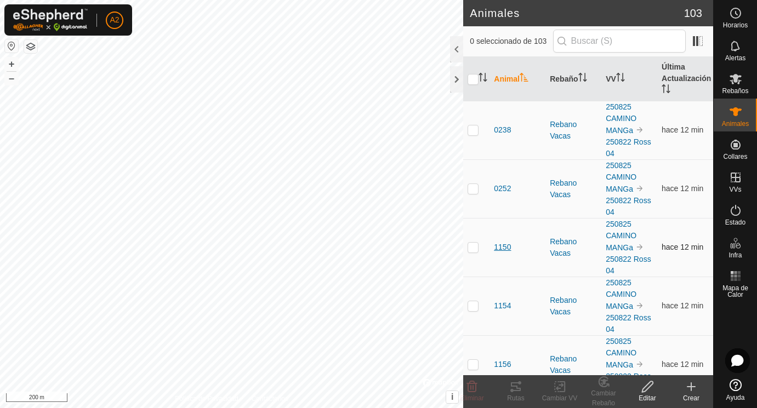
click at [505, 248] on span "1150" at bounding box center [502, 248] width 17 height 12
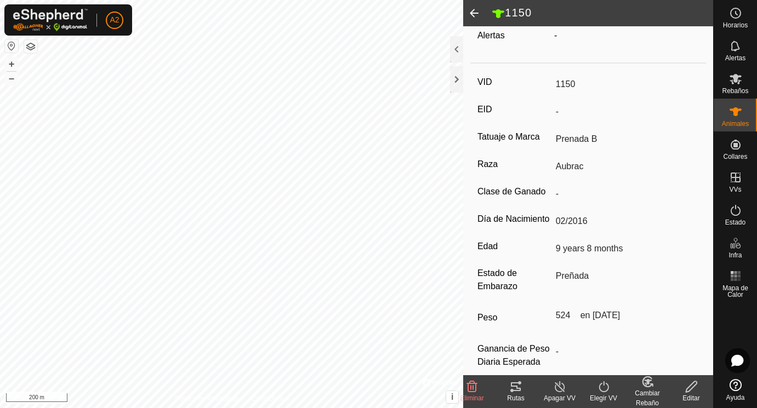
scroll to position [139, 0]
click at [691, 385] on icon at bounding box center [690, 386] width 11 height 11
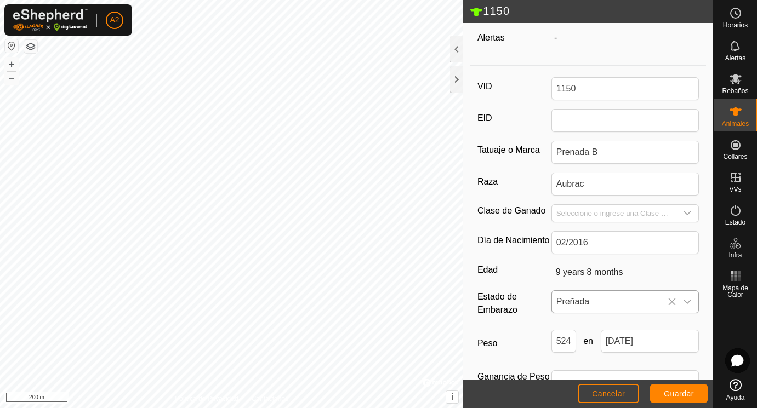
scroll to position [176, 0]
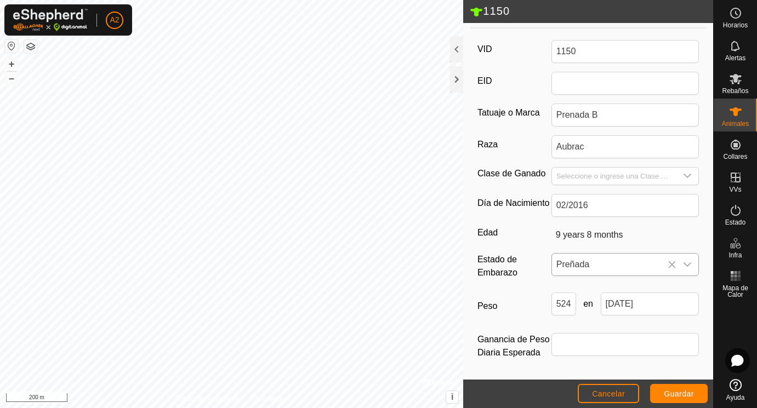
click at [688, 264] on icon "dropdown trigger" at bounding box center [687, 264] width 9 height 9
click at [621, 347] on input "Ganancia de Peso Diaria Esperada" at bounding box center [625, 344] width 148 height 23
click at [632, 261] on span "Preñada" at bounding box center [614, 265] width 125 height 22
click at [636, 261] on span "Preñada" at bounding box center [614, 265] width 125 height 22
click at [691, 264] on icon "dropdown trigger" at bounding box center [687, 264] width 9 height 9
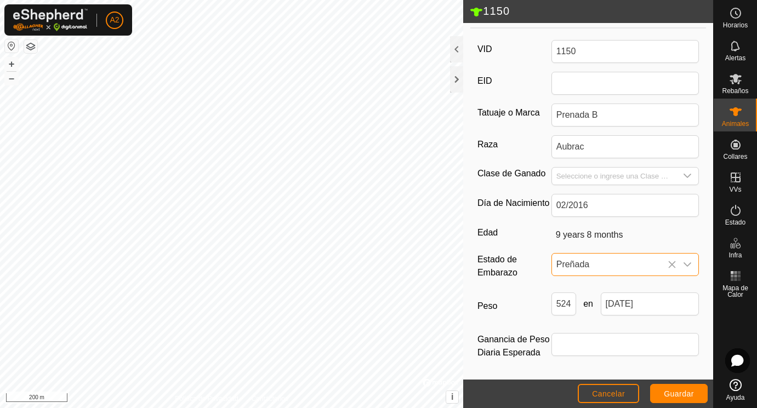
click at [690, 262] on icon "dropdown trigger" at bounding box center [687, 264] width 9 height 9
